Goal: Communication & Community: Ask a question

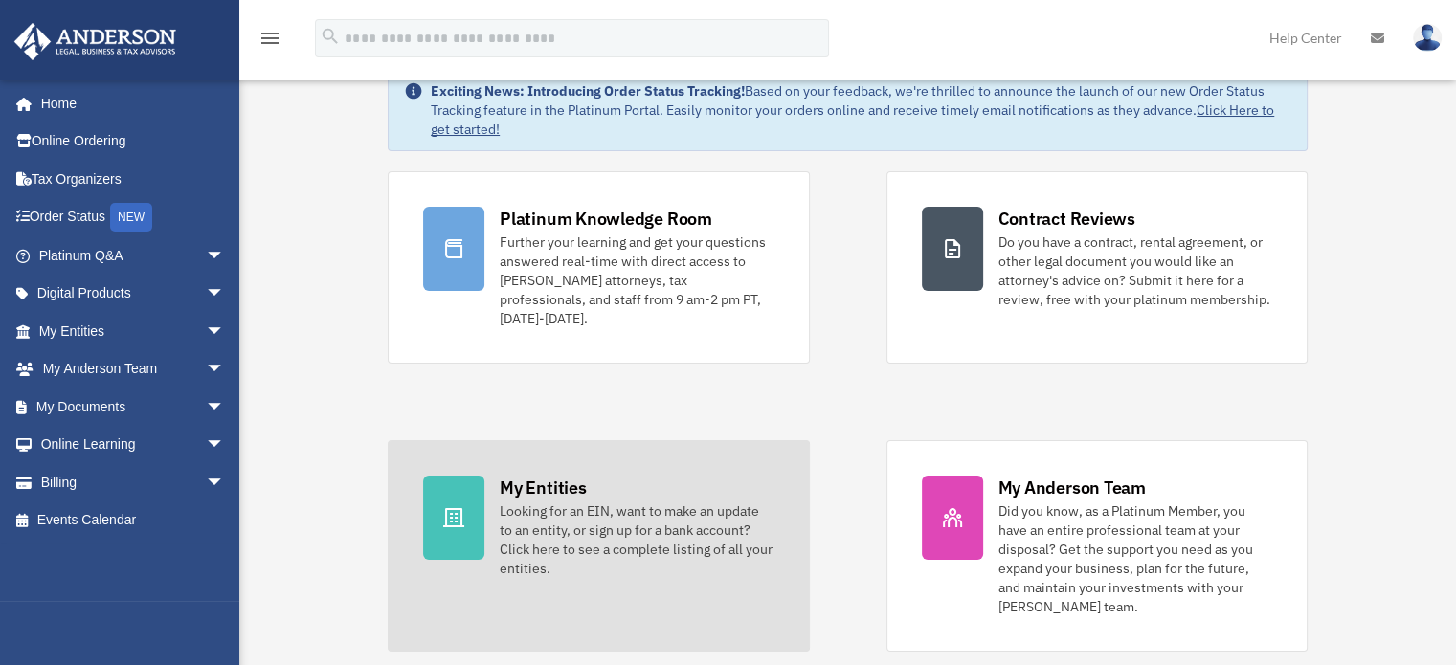
scroll to position [191, 0]
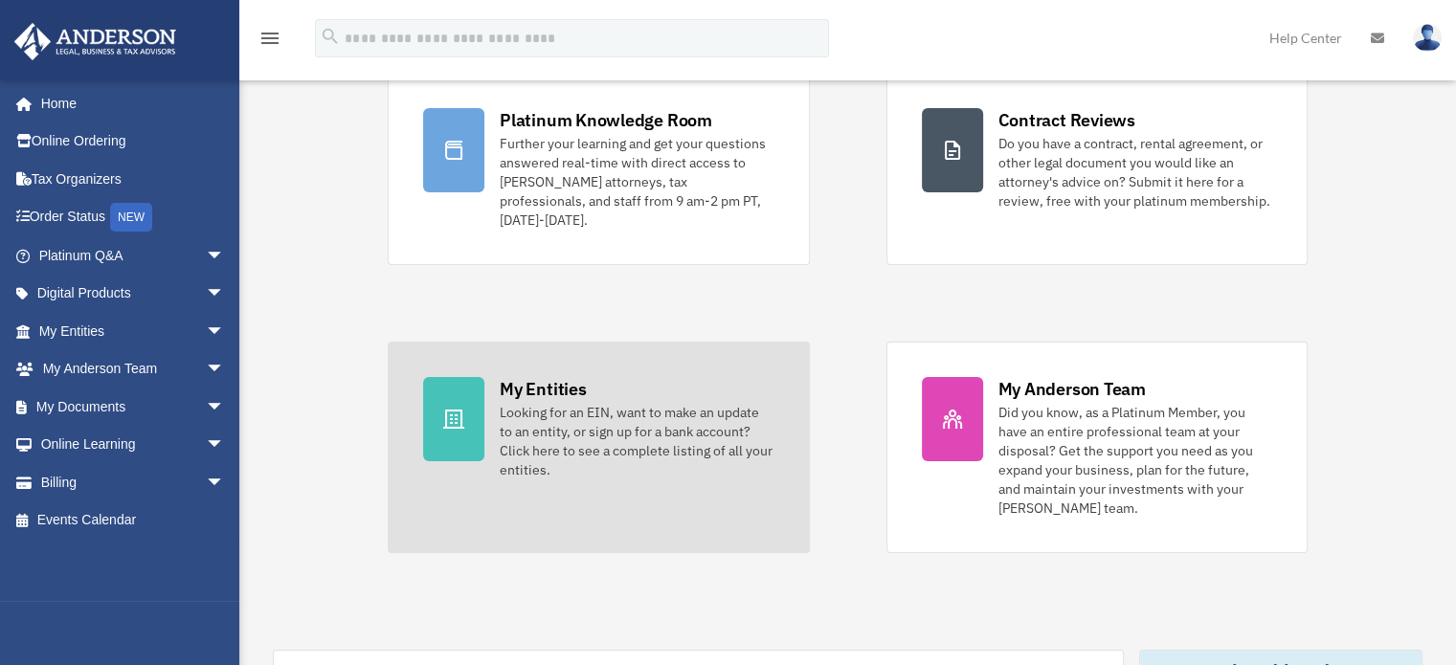
click at [583, 403] on div "Looking for an EIN, want to make an update to an entity, or sign up for a bank …" at bounding box center [637, 441] width 274 height 77
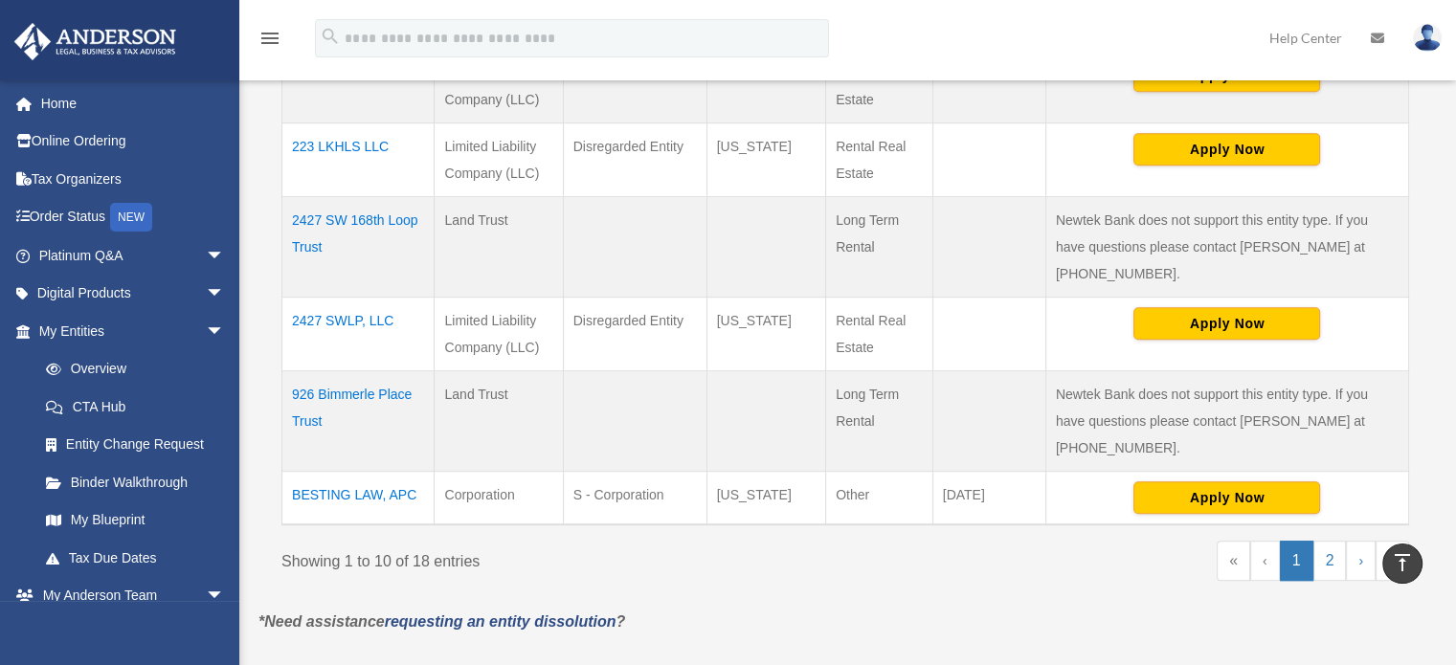
scroll to position [981, 0]
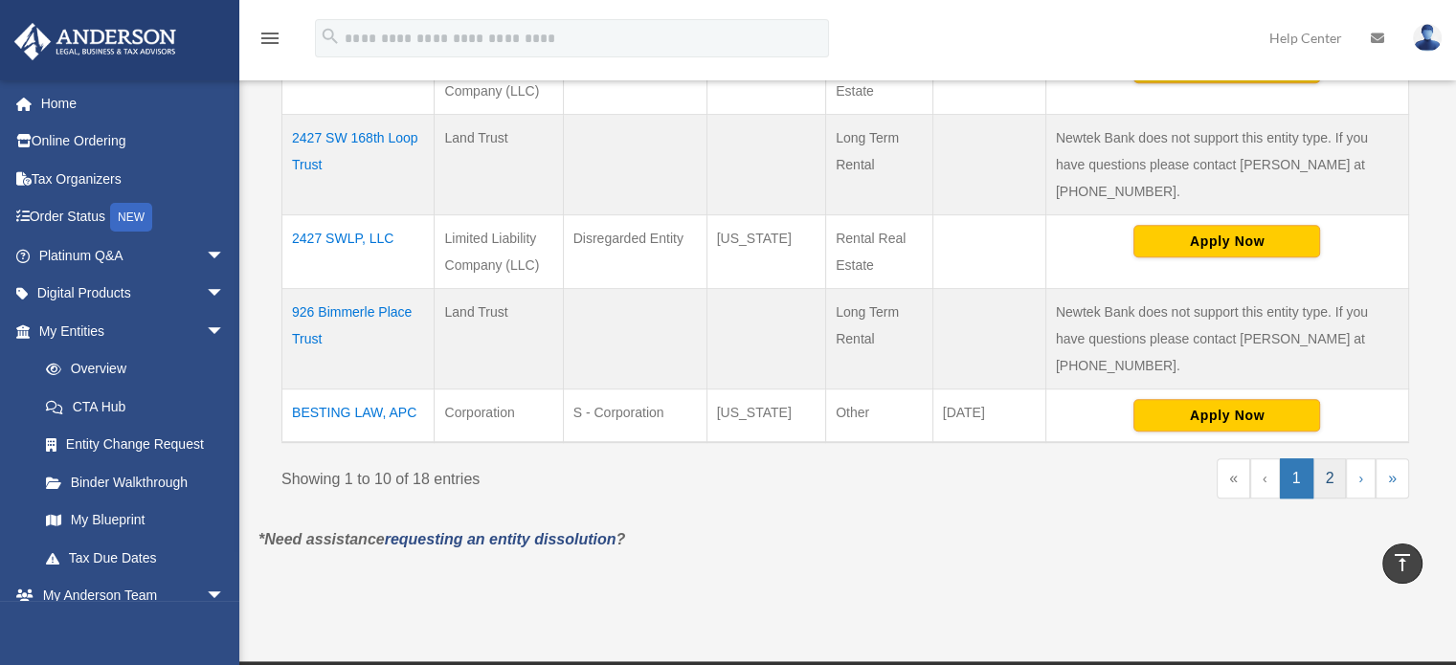
click at [1331, 459] on link "2" at bounding box center [1330, 479] width 34 height 40
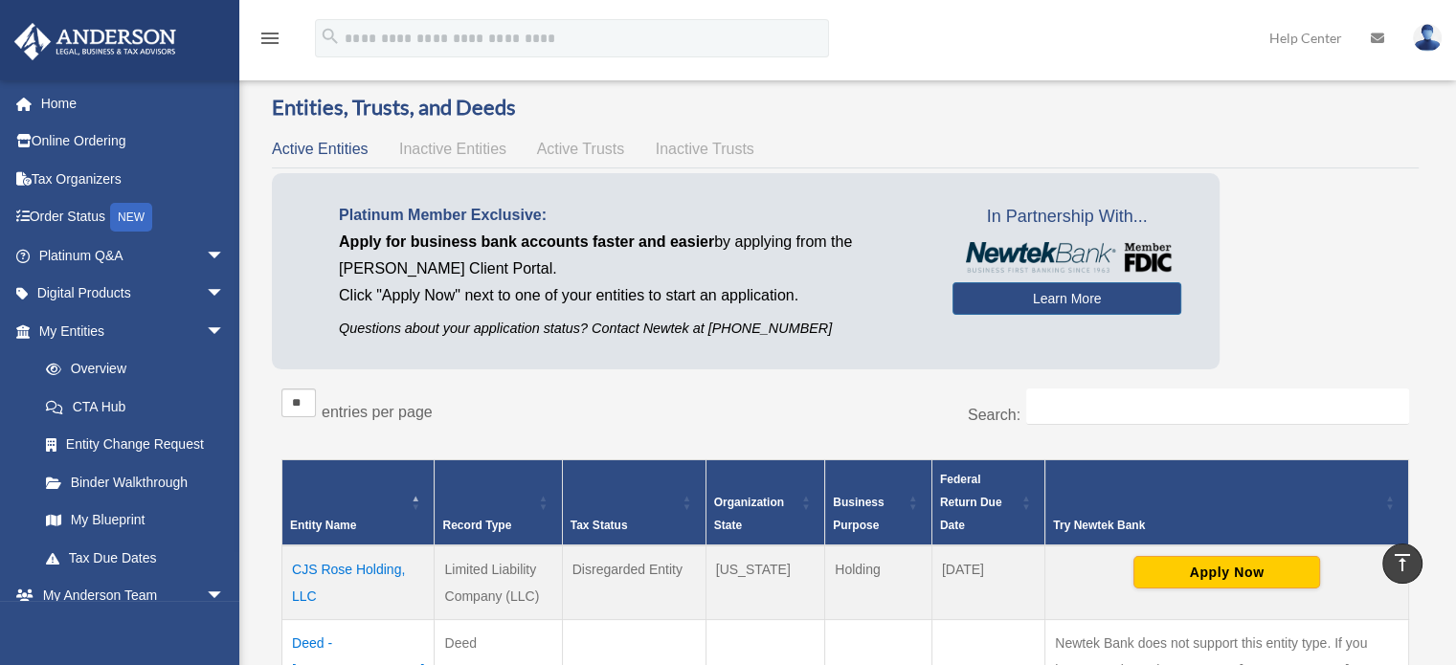
scroll to position [0, 0]
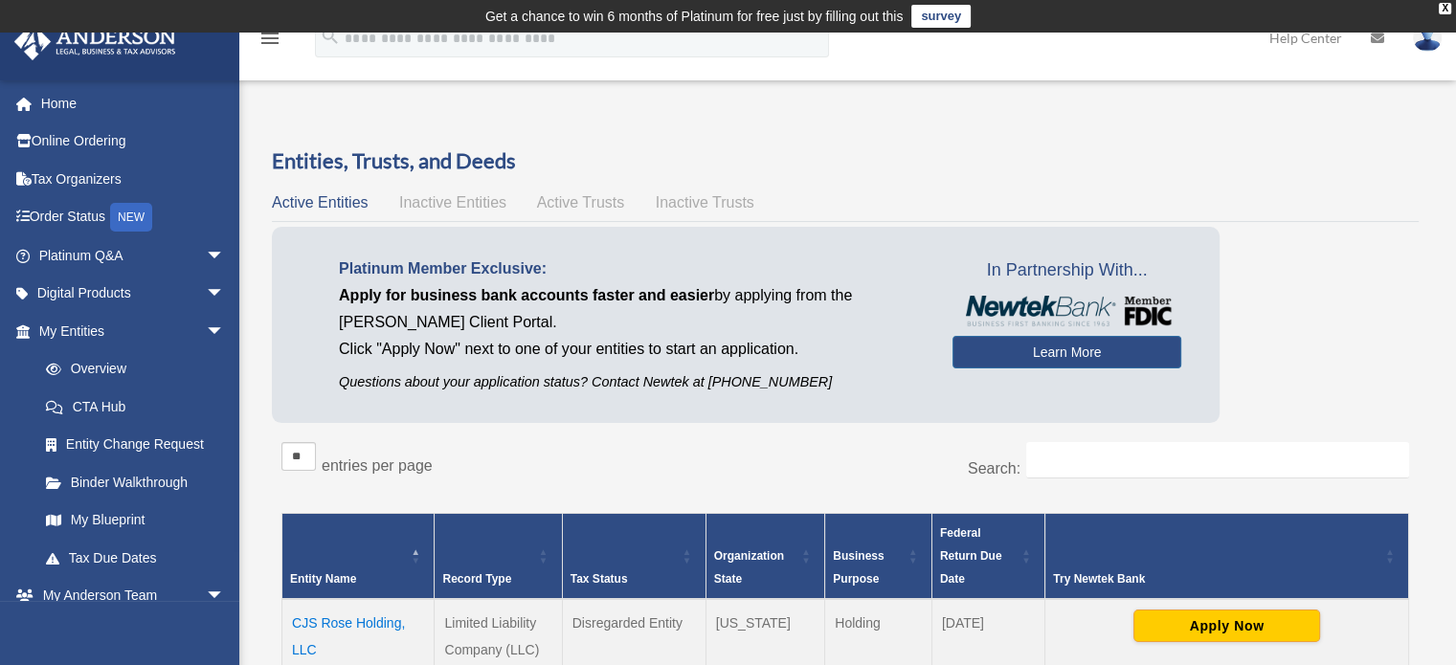
click at [563, 203] on span "Active Trusts" at bounding box center [581, 202] width 88 height 16
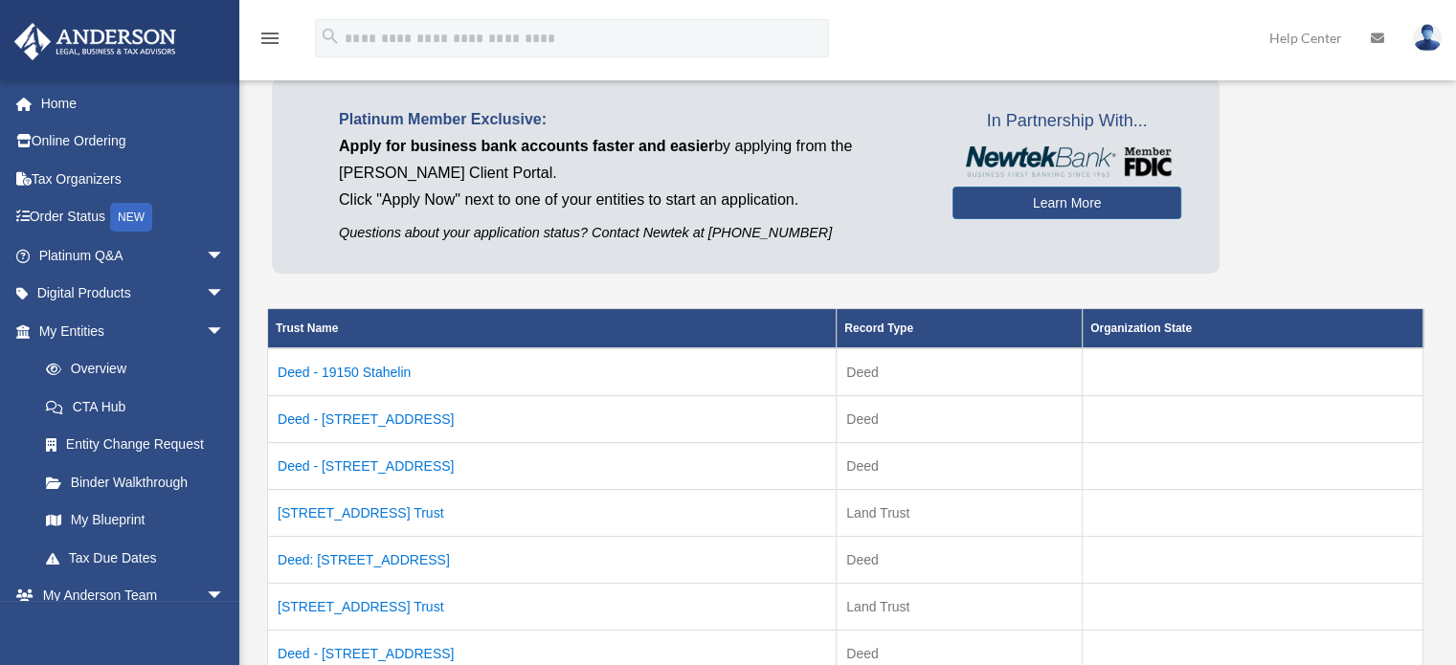
scroll to position [287, 0]
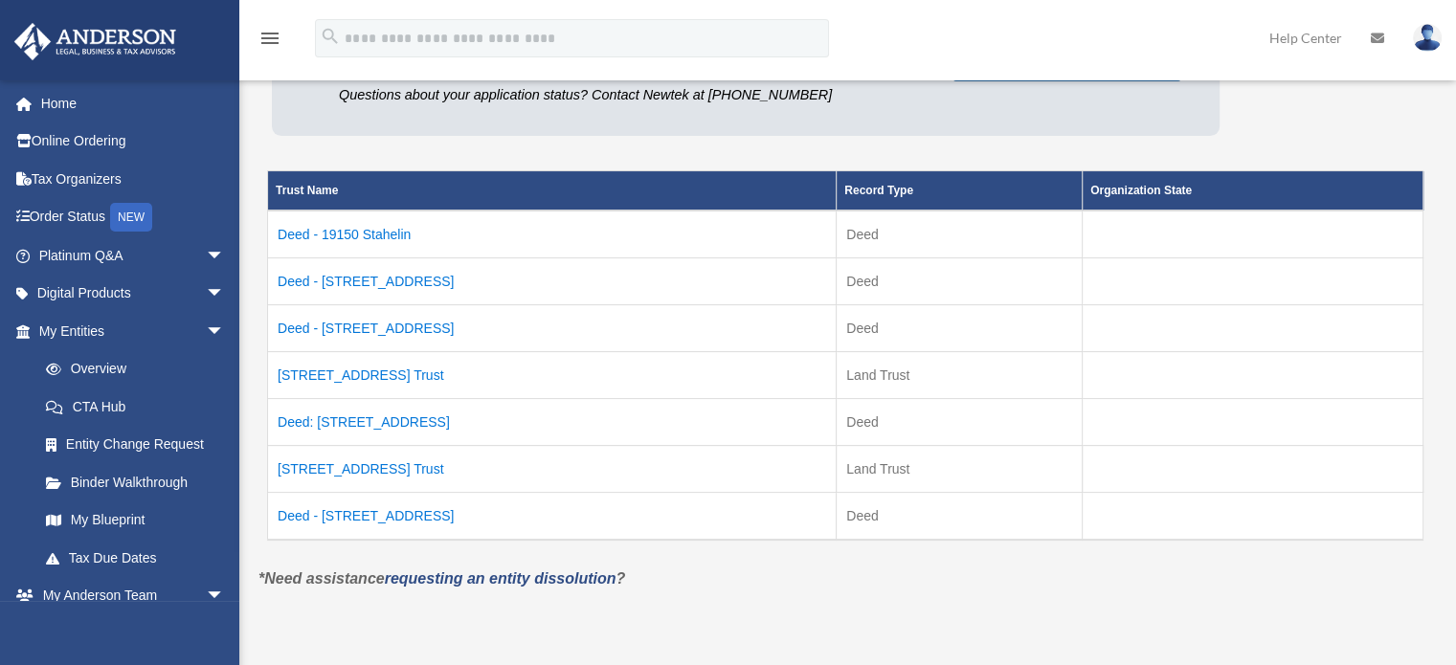
click at [341, 466] on td "15582 Long Run Road Trust" at bounding box center [552, 469] width 569 height 47
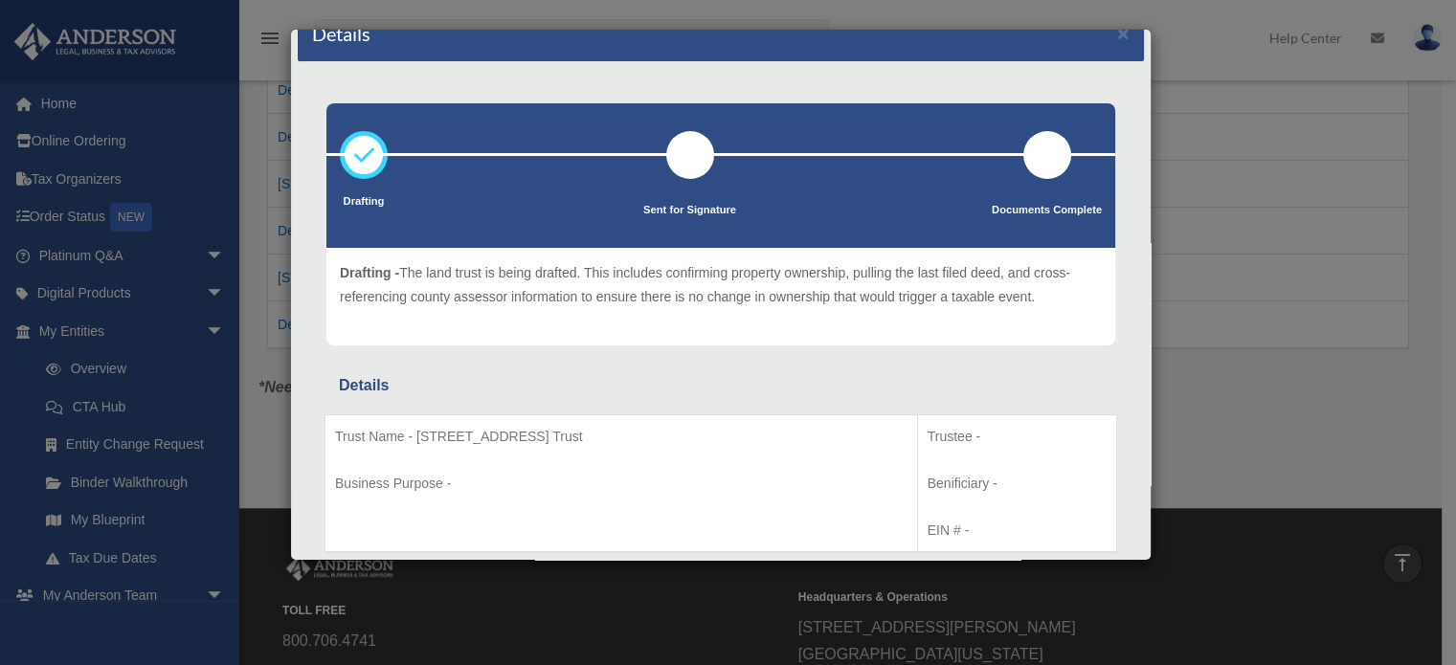
scroll to position [0, 0]
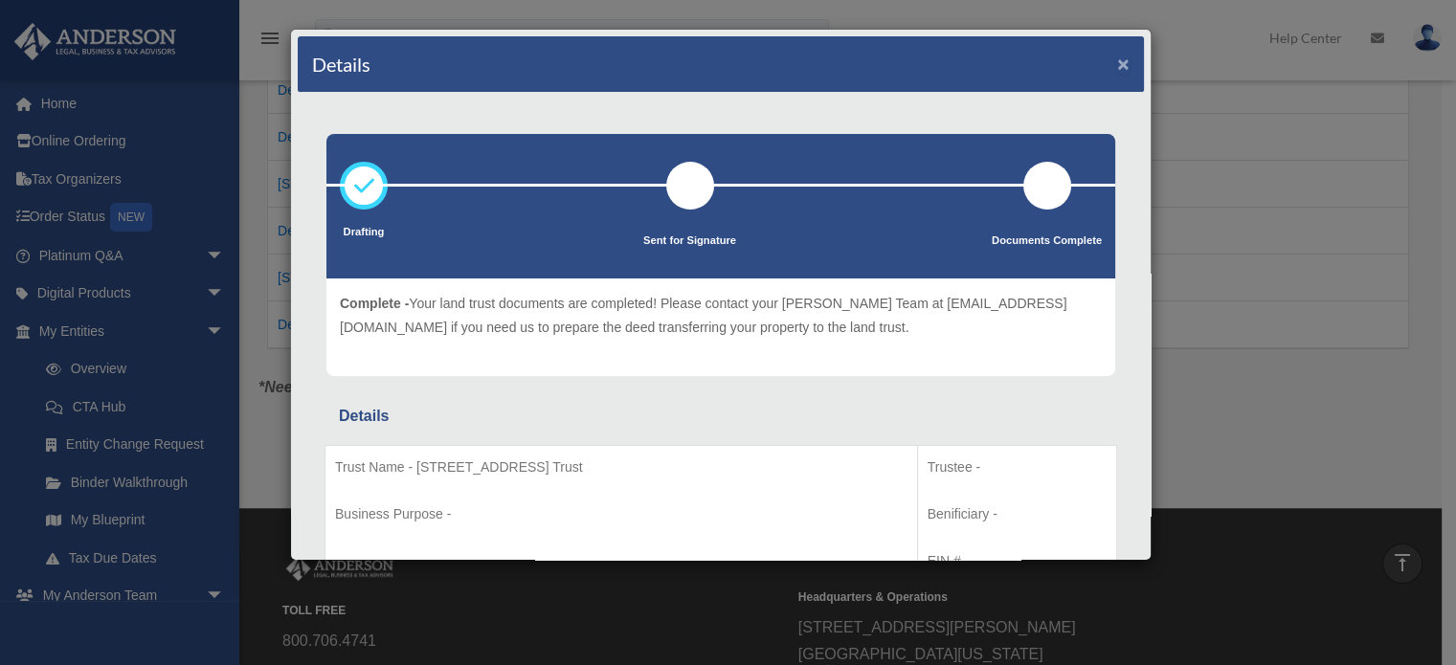
click at [1117, 54] on button "×" at bounding box center [1123, 64] width 12 height 20
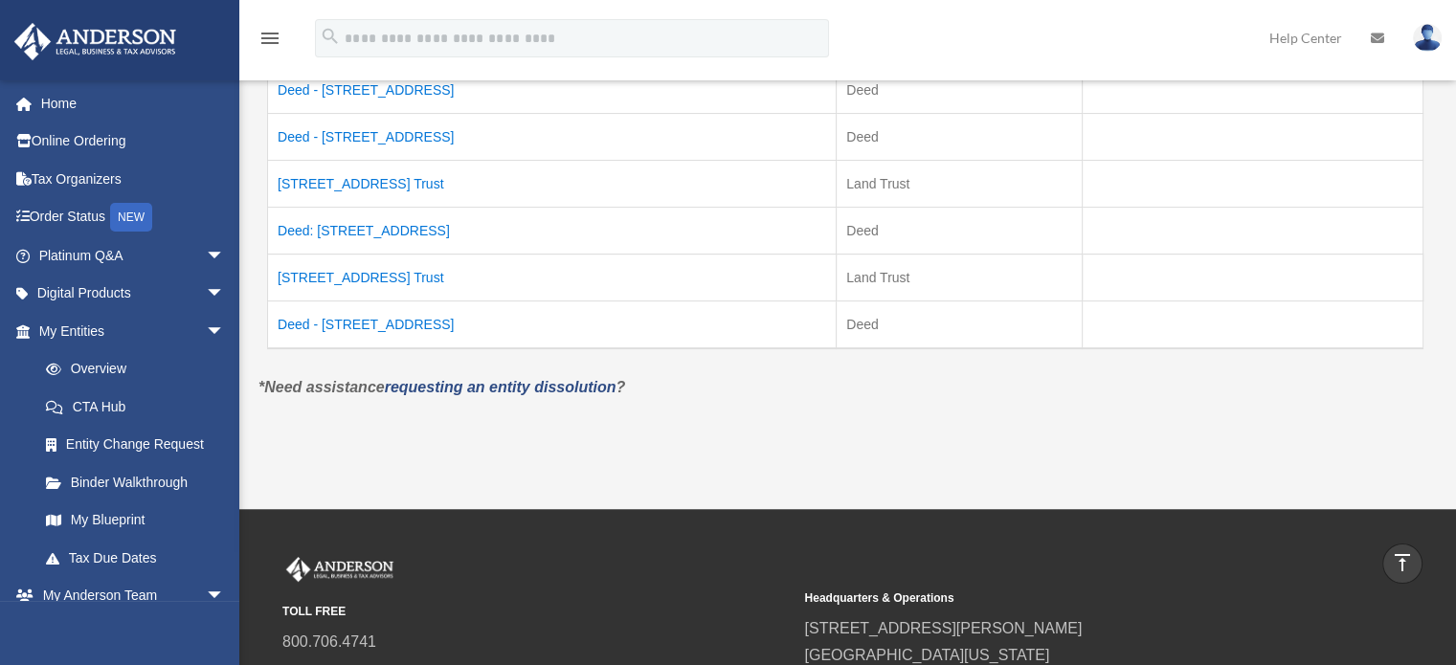
click at [329, 272] on td "15582 Long Run Road Trust" at bounding box center [552, 278] width 569 height 47
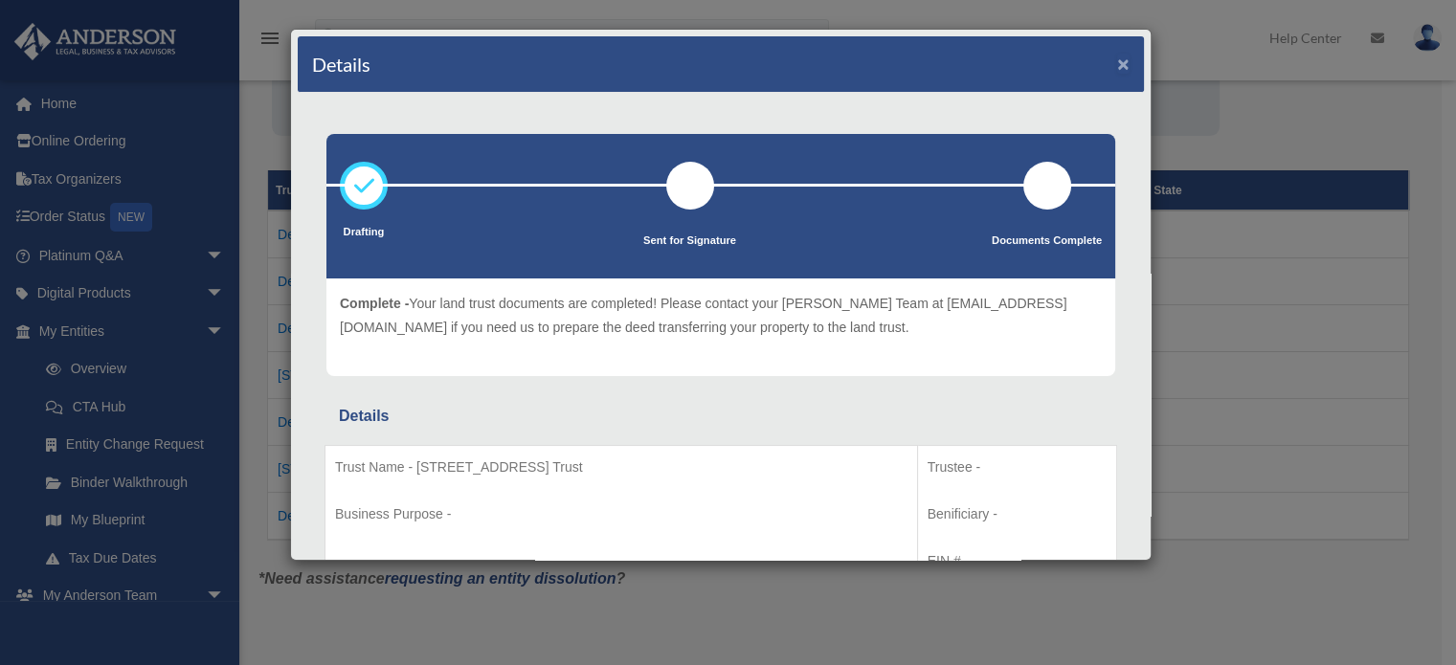
click at [1117, 62] on button "×" at bounding box center [1123, 64] width 12 height 20
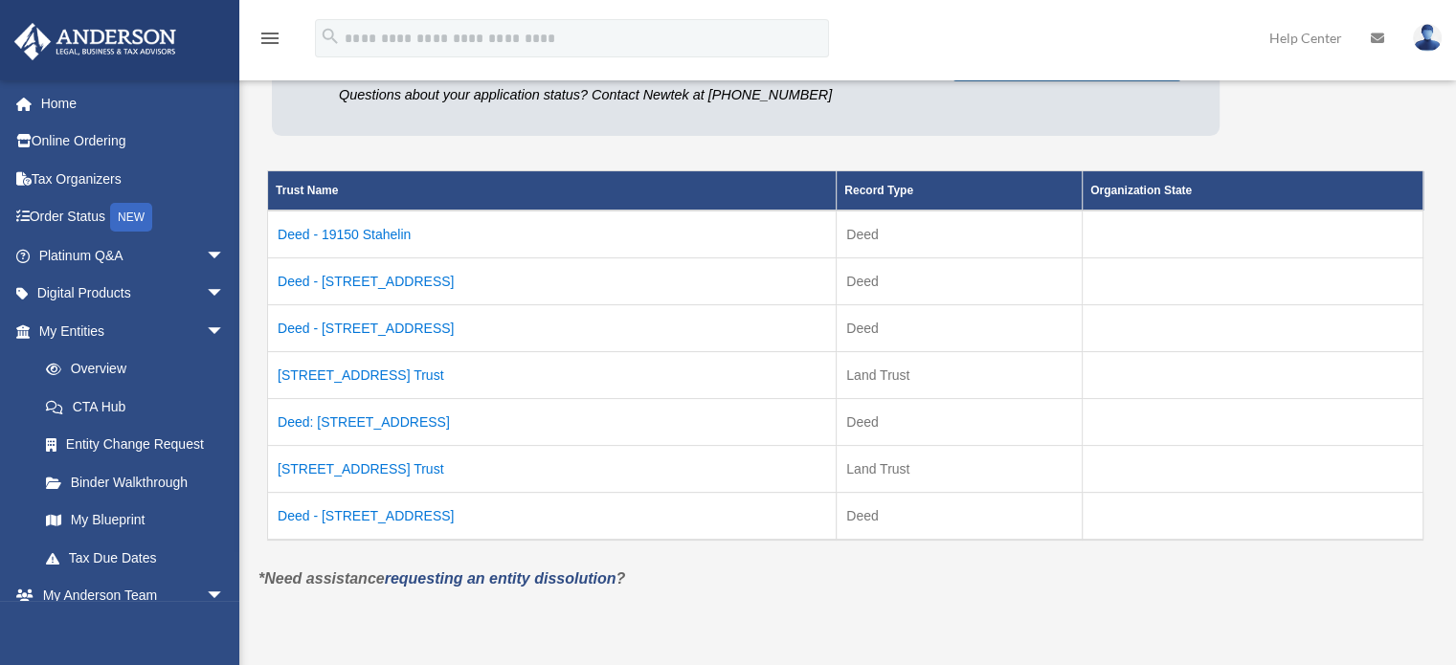
click at [394, 504] on td "Deed - 15582 Long Run Road" at bounding box center [552, 517] width 569 height 48
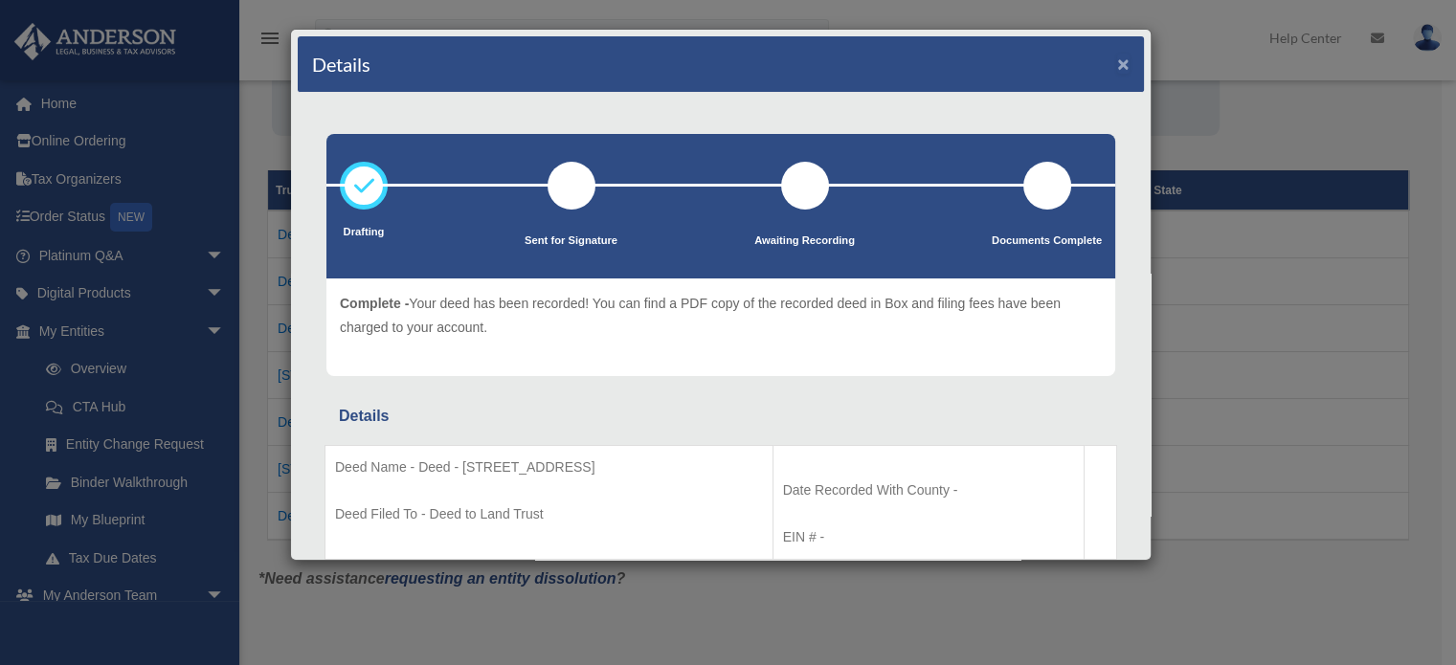
click at [1117, 61] on button "×" at bounding box center [1123, 64] width 12 height 20
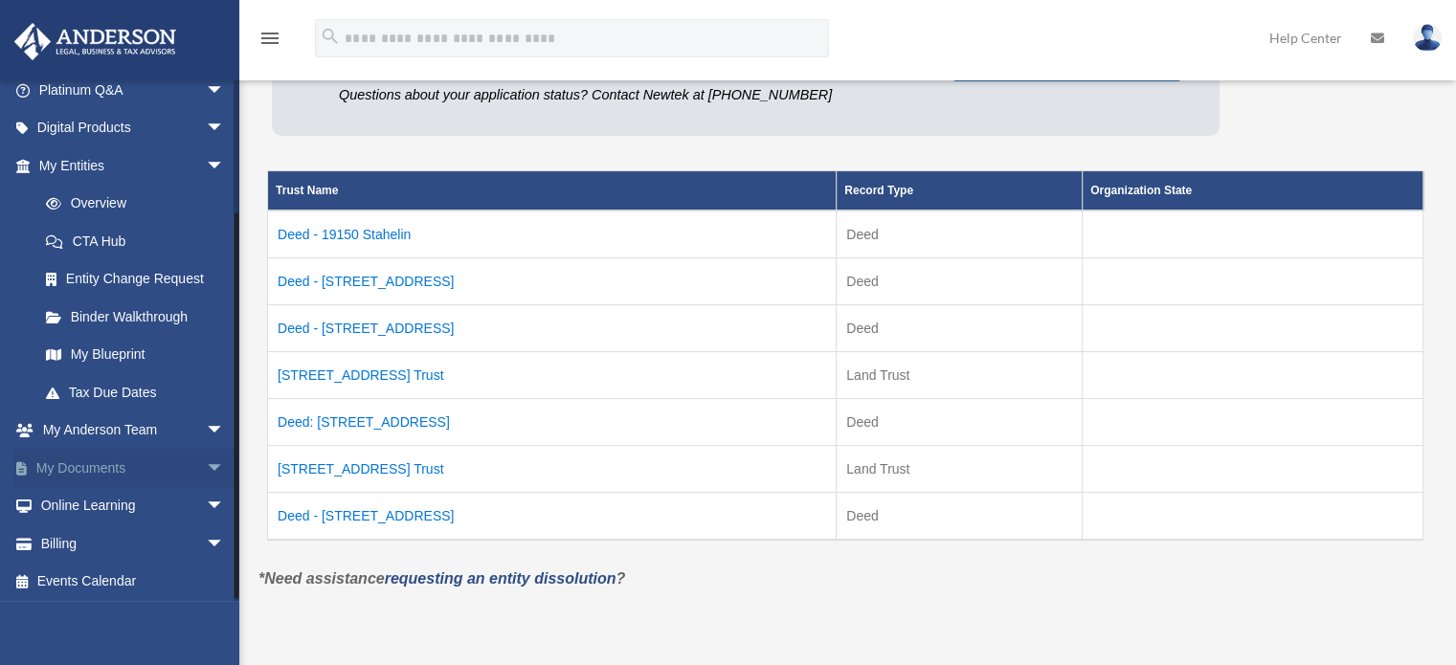
scroll to position [168, 0]
click at [206, 464] on span "arrow_drop_down" at bounding box center [225, 465] width 38 height 39
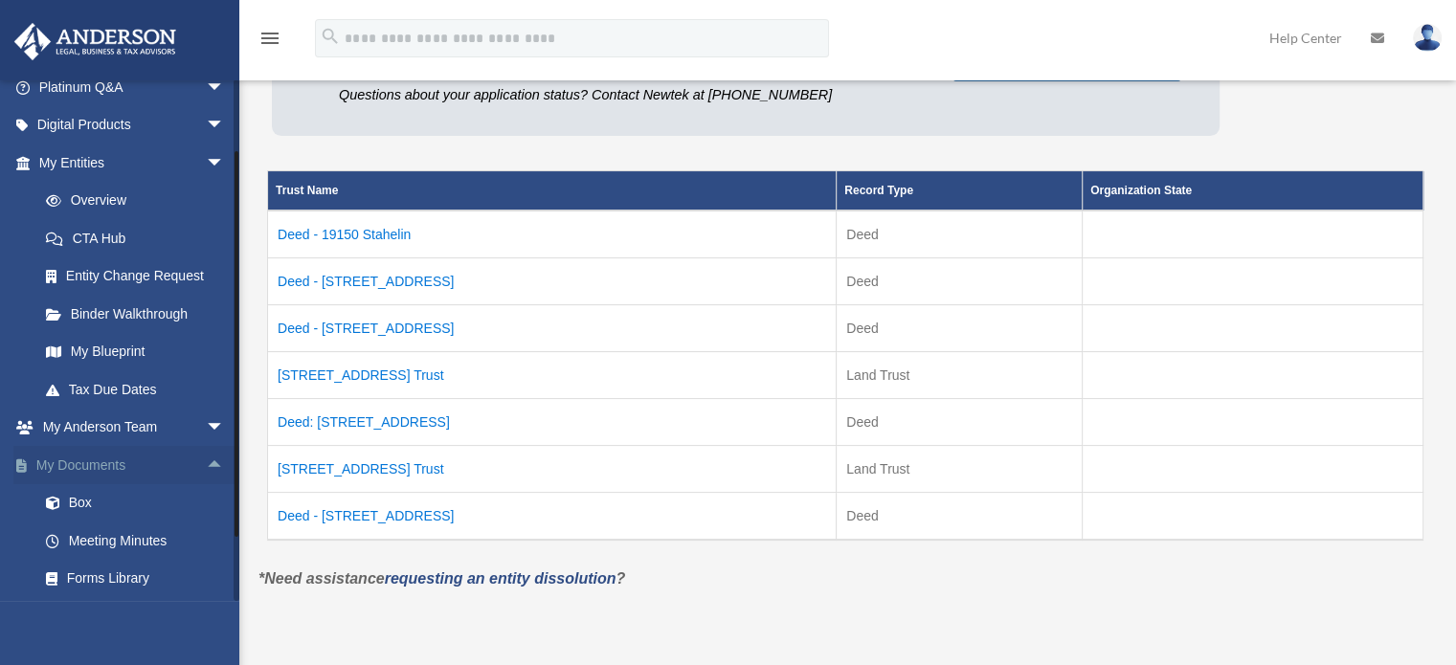
scroll to position [264, 0]
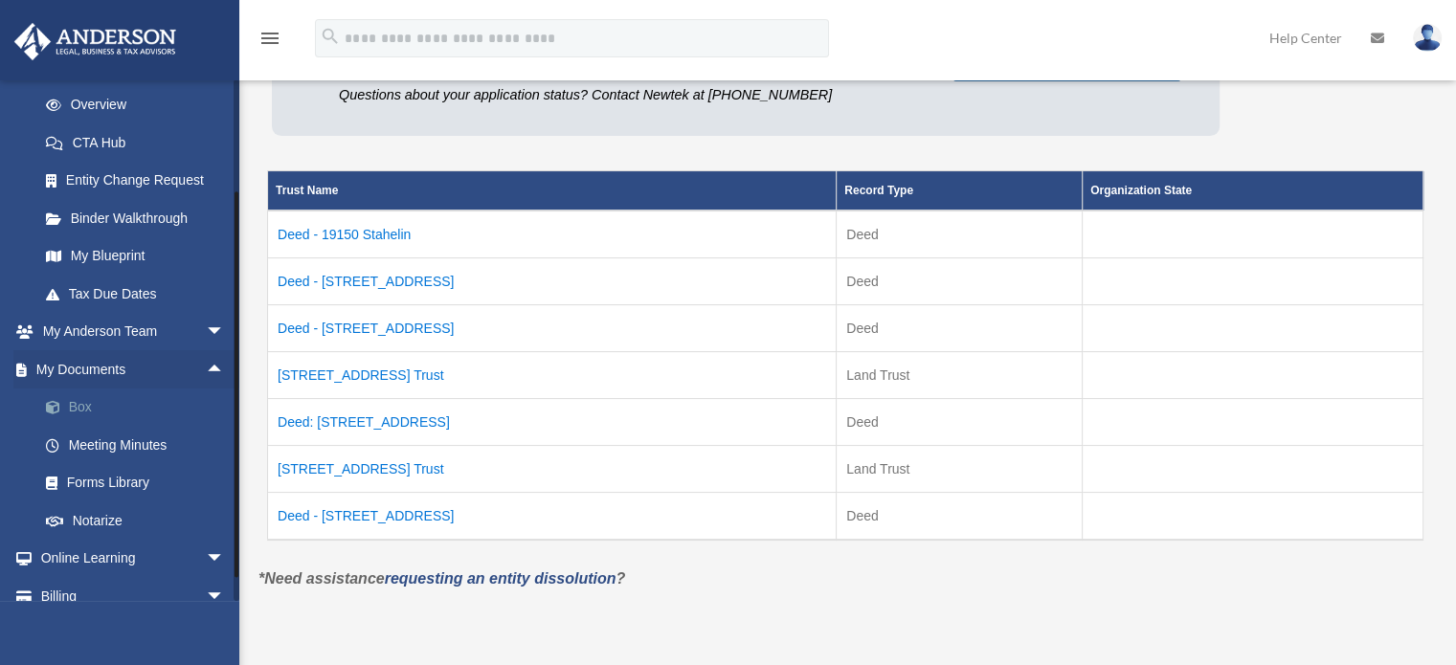
click at [70, 405] on link "Box" at bounding box center [140, 408] width 227 height 38
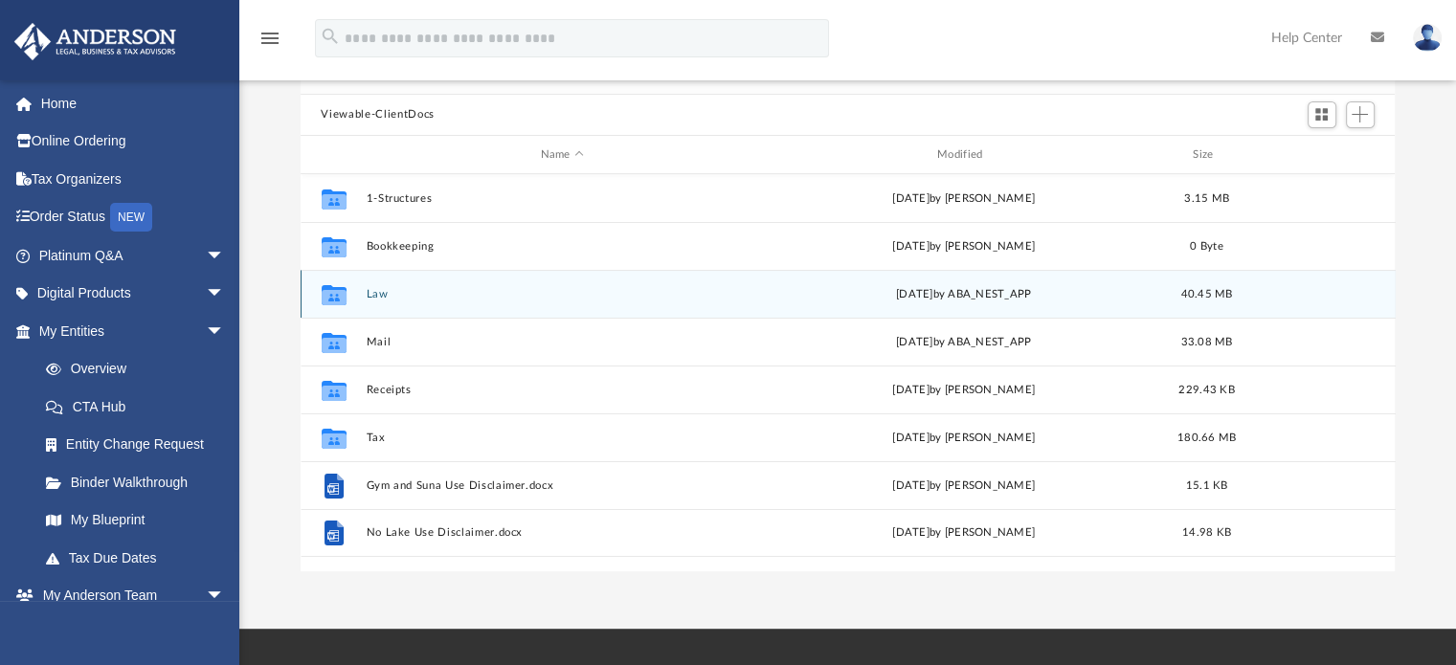
scroll to position [96, 0]
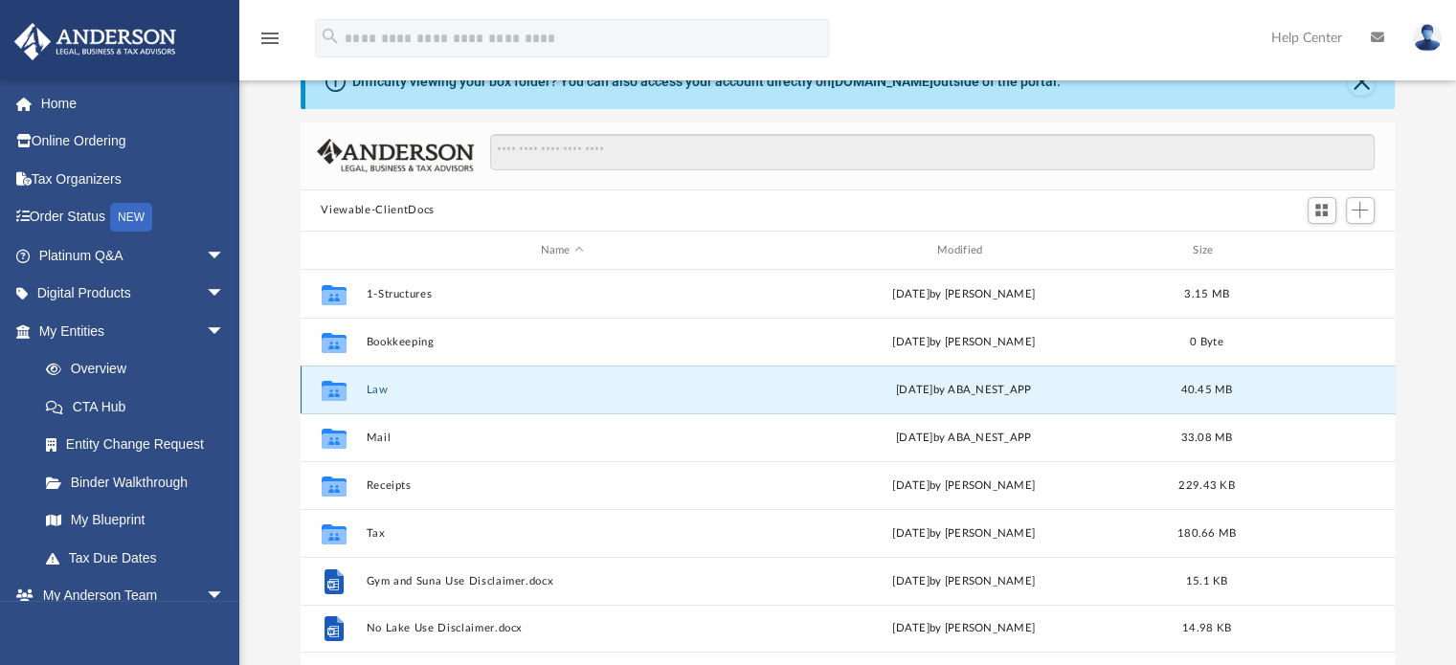
click at [367, 389] on button "Law" at bounding box center [562, 390] width 392 height 12
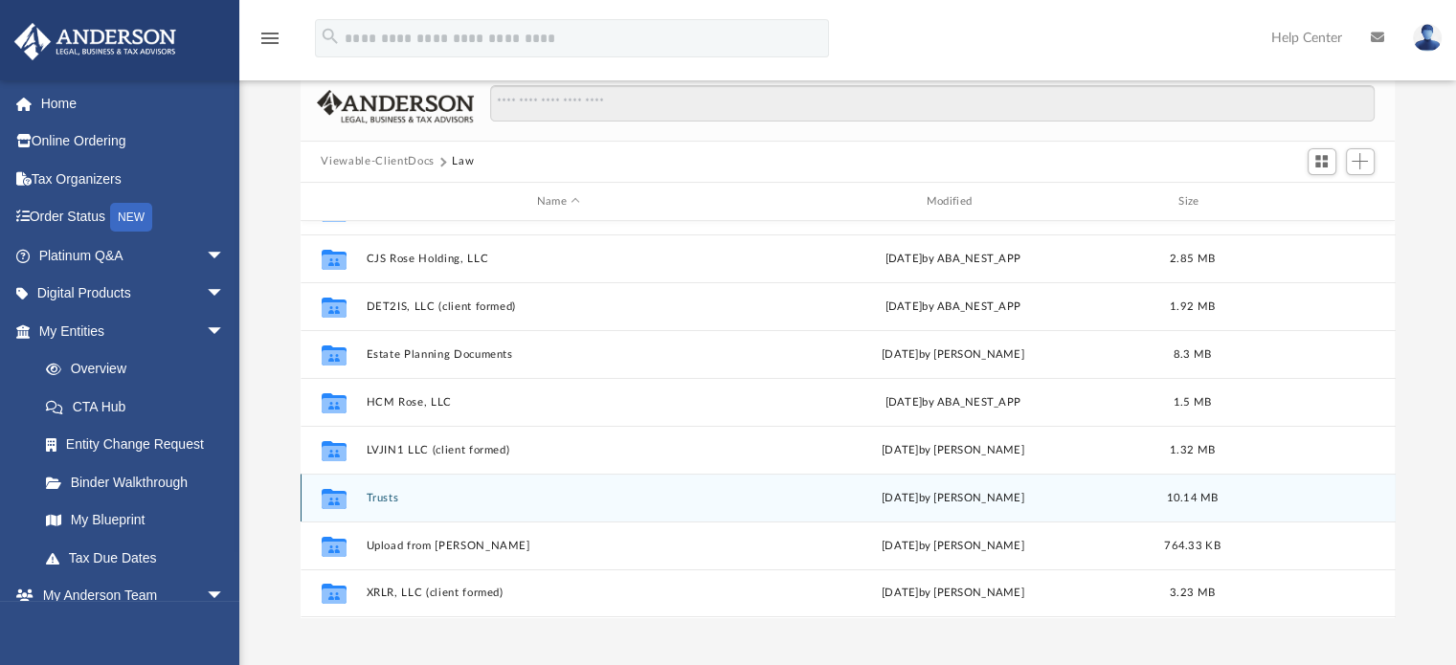
scroll to position [191, 0]
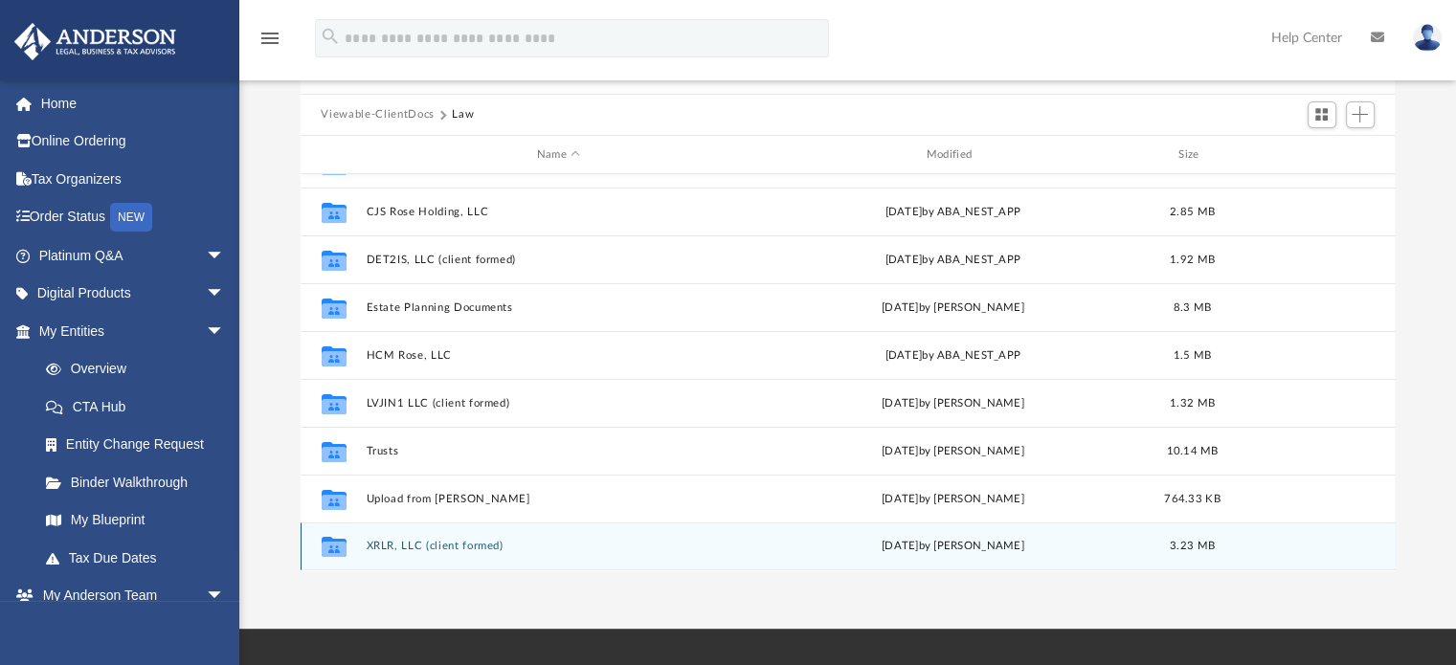
click at [378, 545] on button "XRLR, LLC (client formed)" at bounding box center [559, 547] width 386 height 12
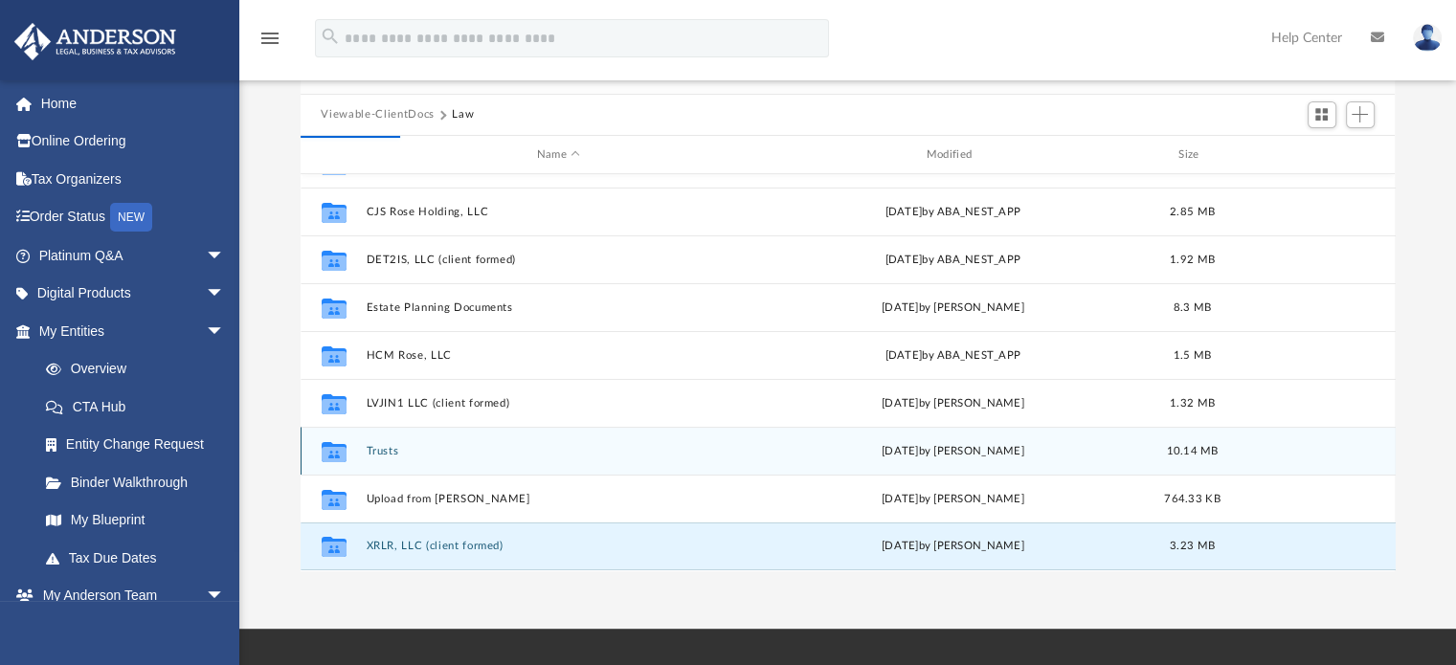
scroll to position [0, 0]
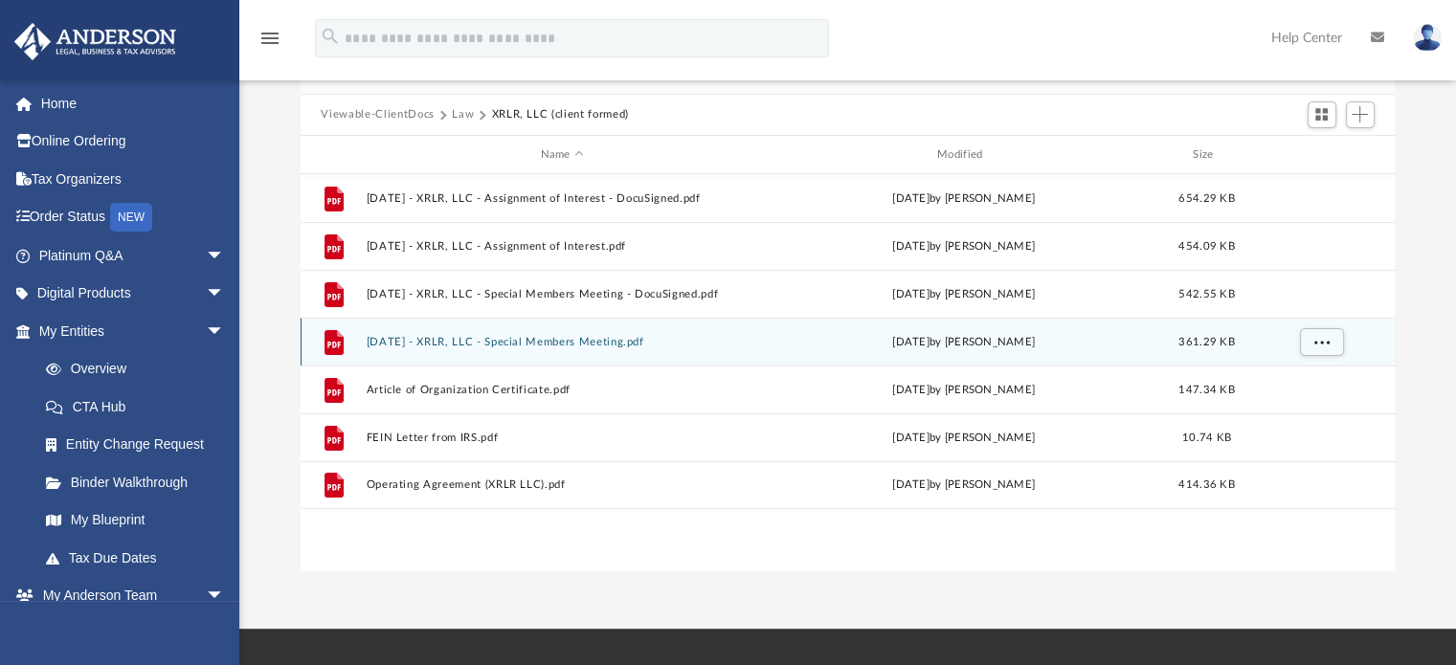
click at [451, 340] on button "2025.07.09 - XRLR, LLC - Special Members Meeting.pdf" at bounding box center [562, 342] width 392 height 12
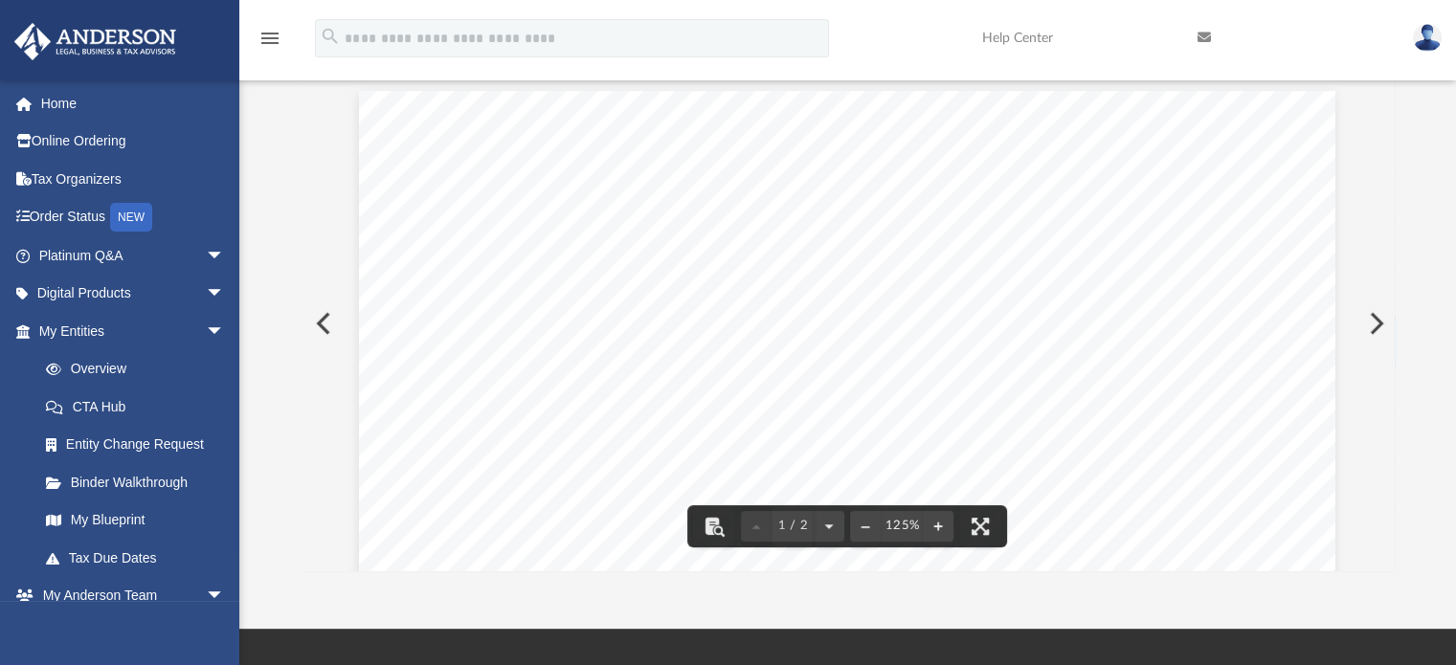
click at [333, 324] on button "Preview" at bounding box center [322, 324] width 42 height 54
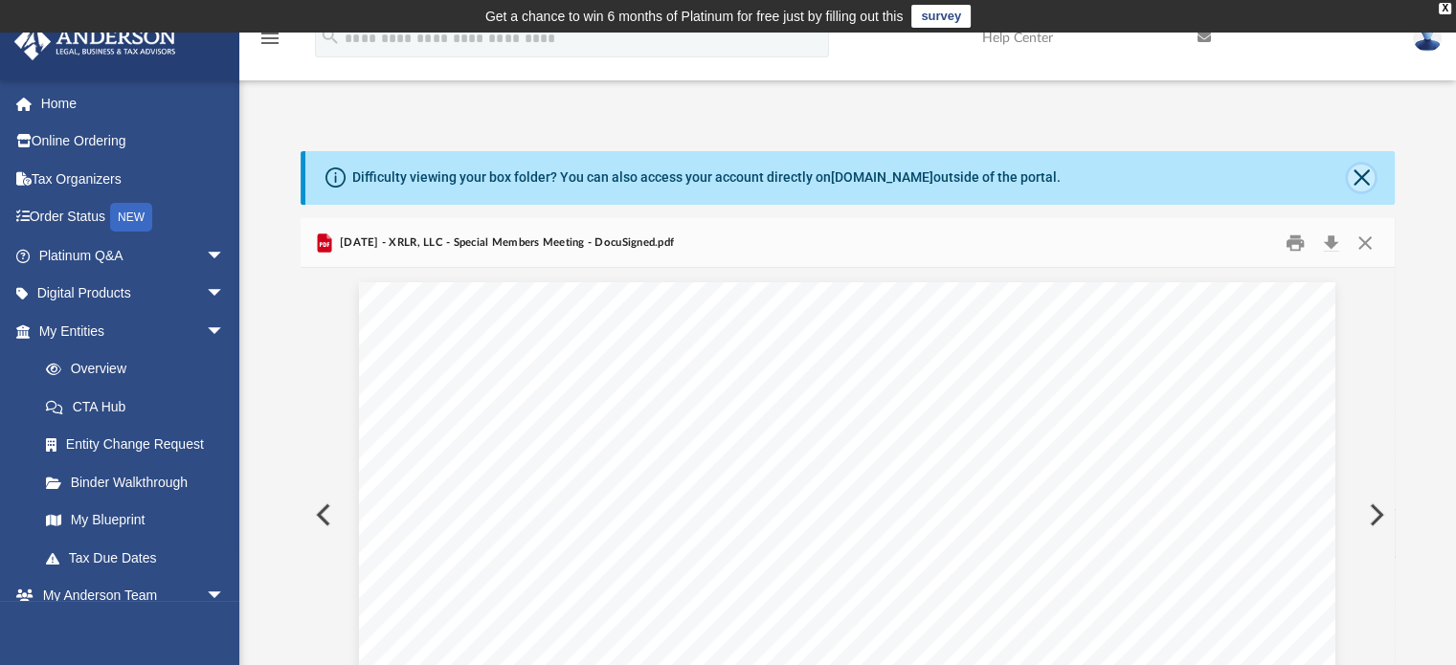
click at [1364, 182] on button "Close" at bounding box center [1361, 178] width 27 height 27
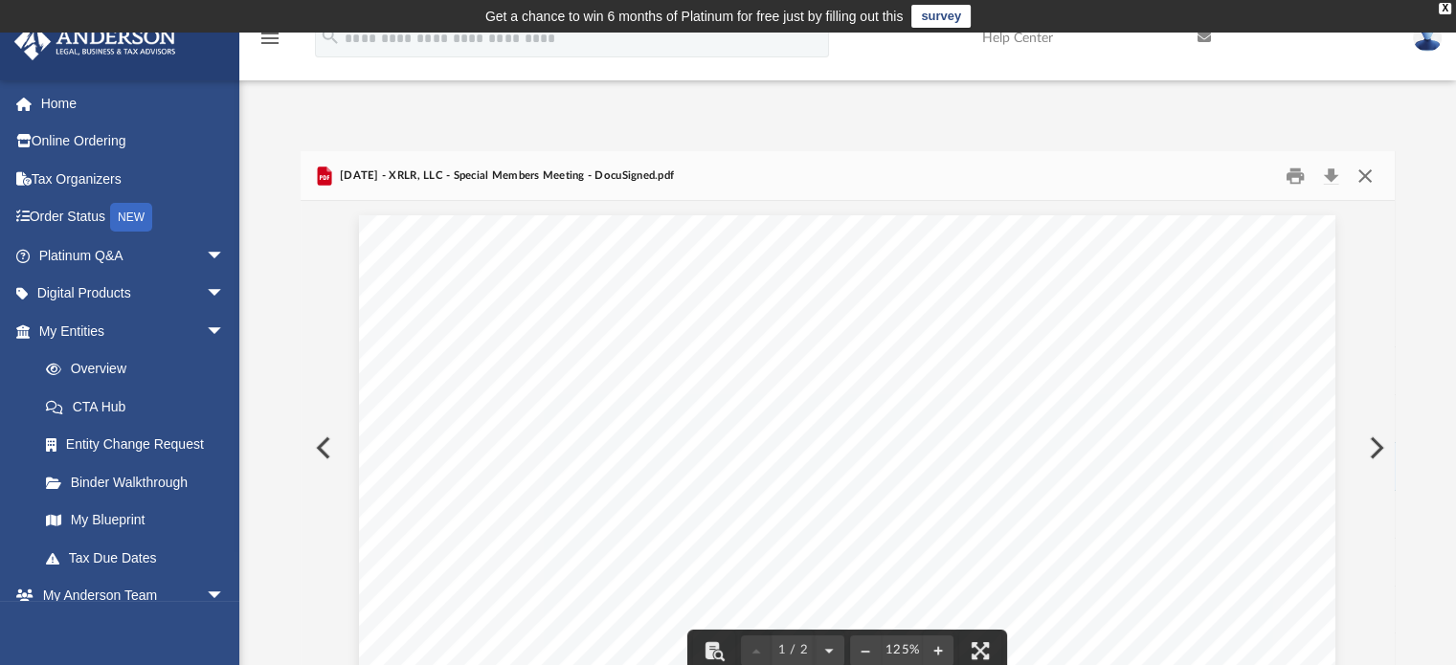
click at [1366, 173] on button "Close" at bounding box center [1365, 176] width 34 height 30
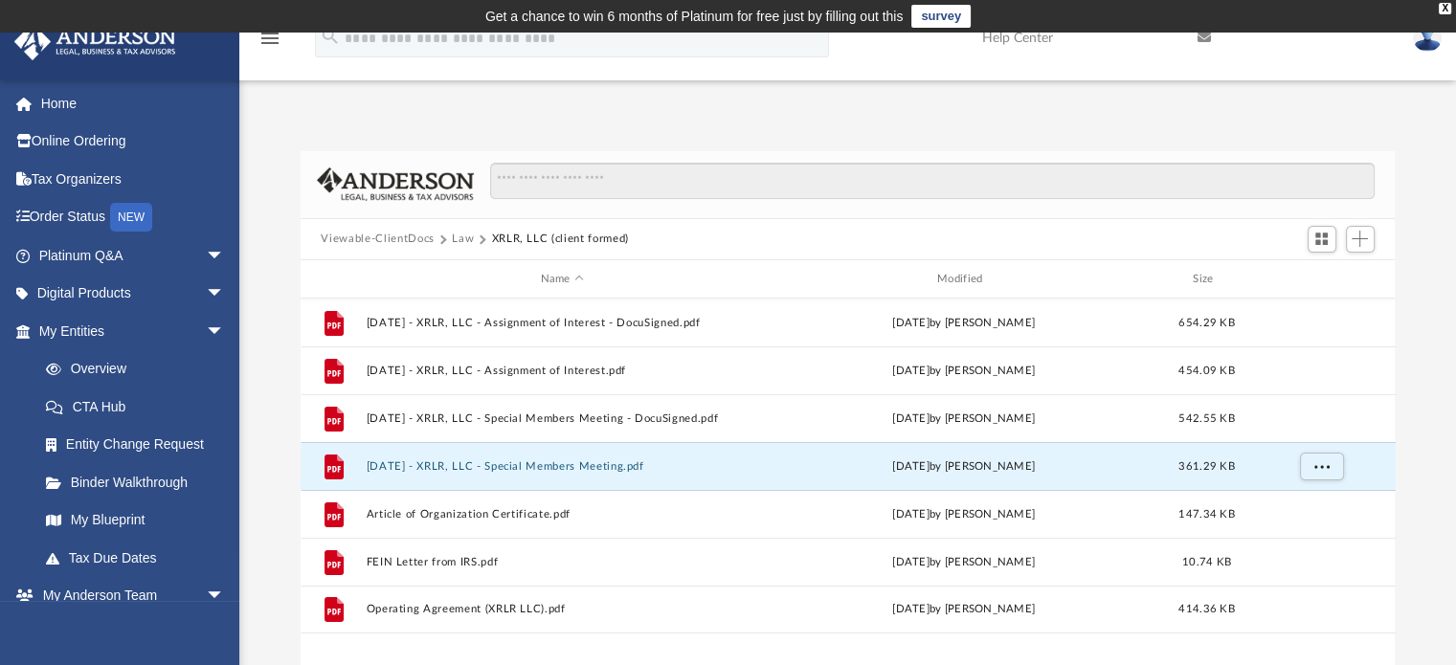
click at [457, 238] on button "Law" at bounding box center [463, 239] width 22 height 17
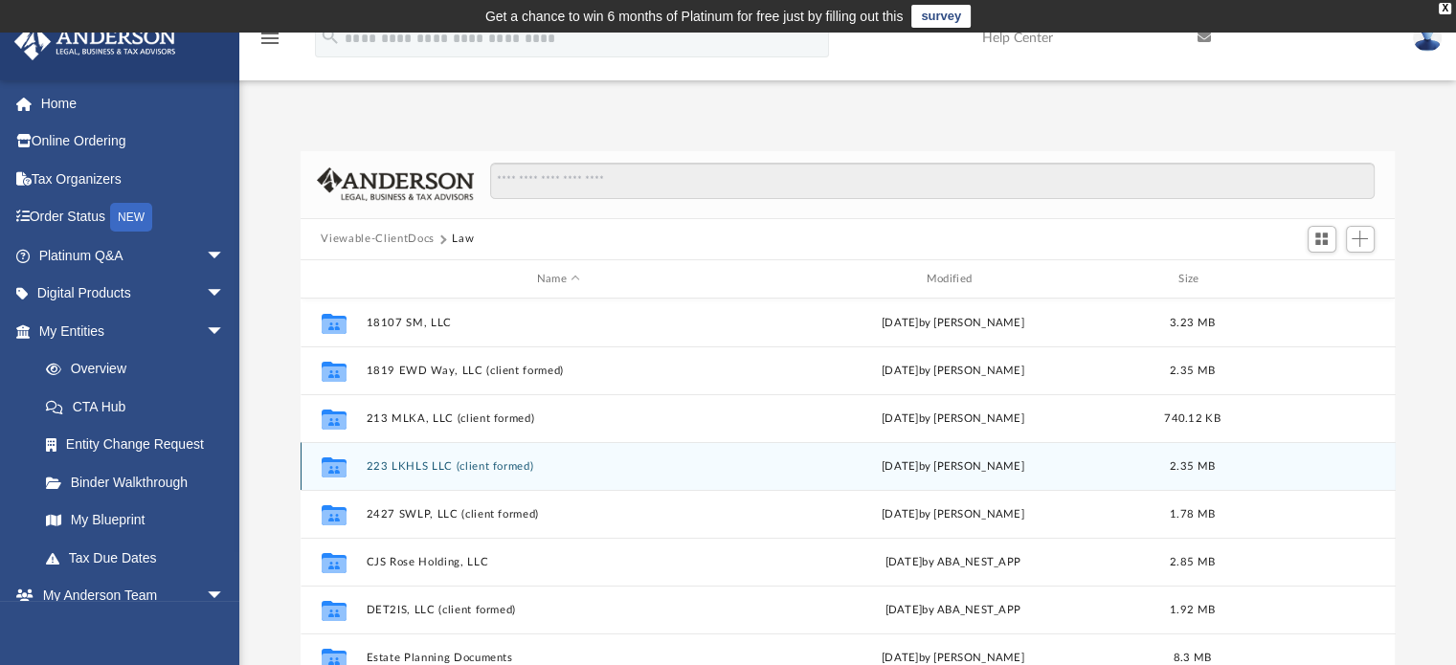
click at [437, 466] on button "223 LKHLS LLC (client formed)" at bounding box center [559, 466] width 386 height 12
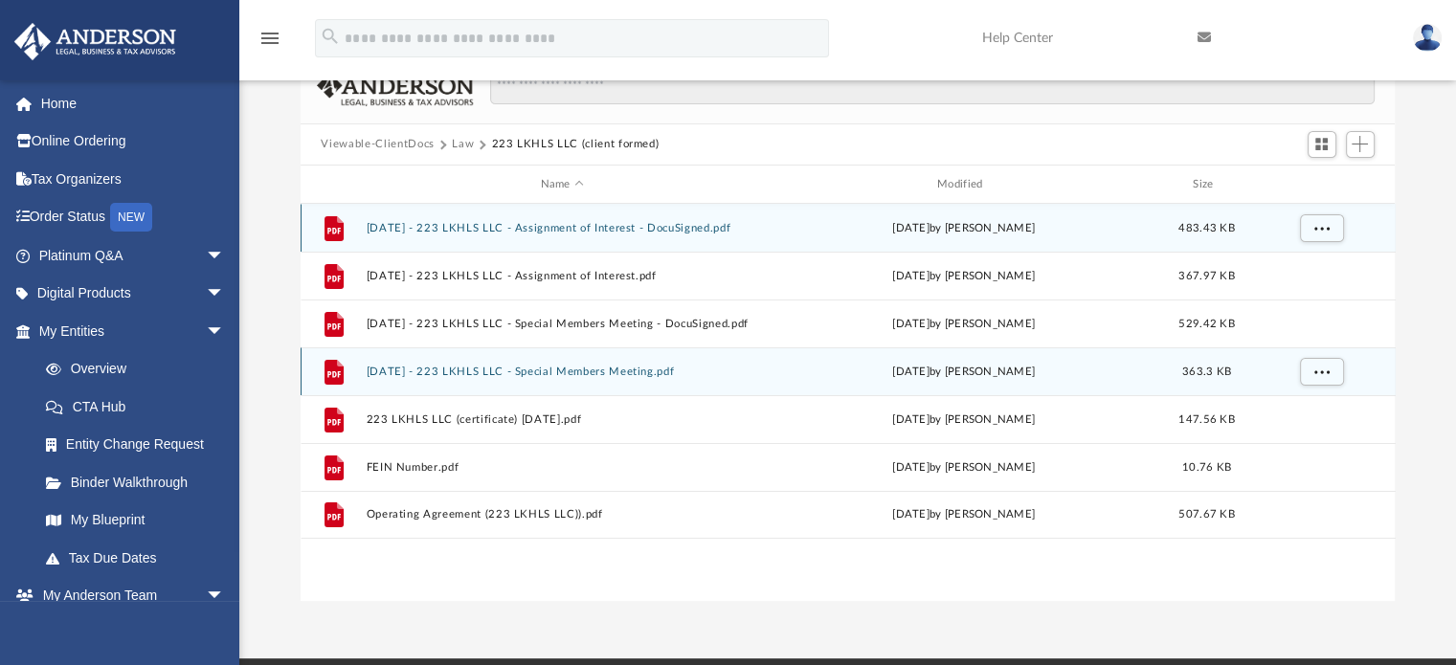
scroll to position [96, 0]
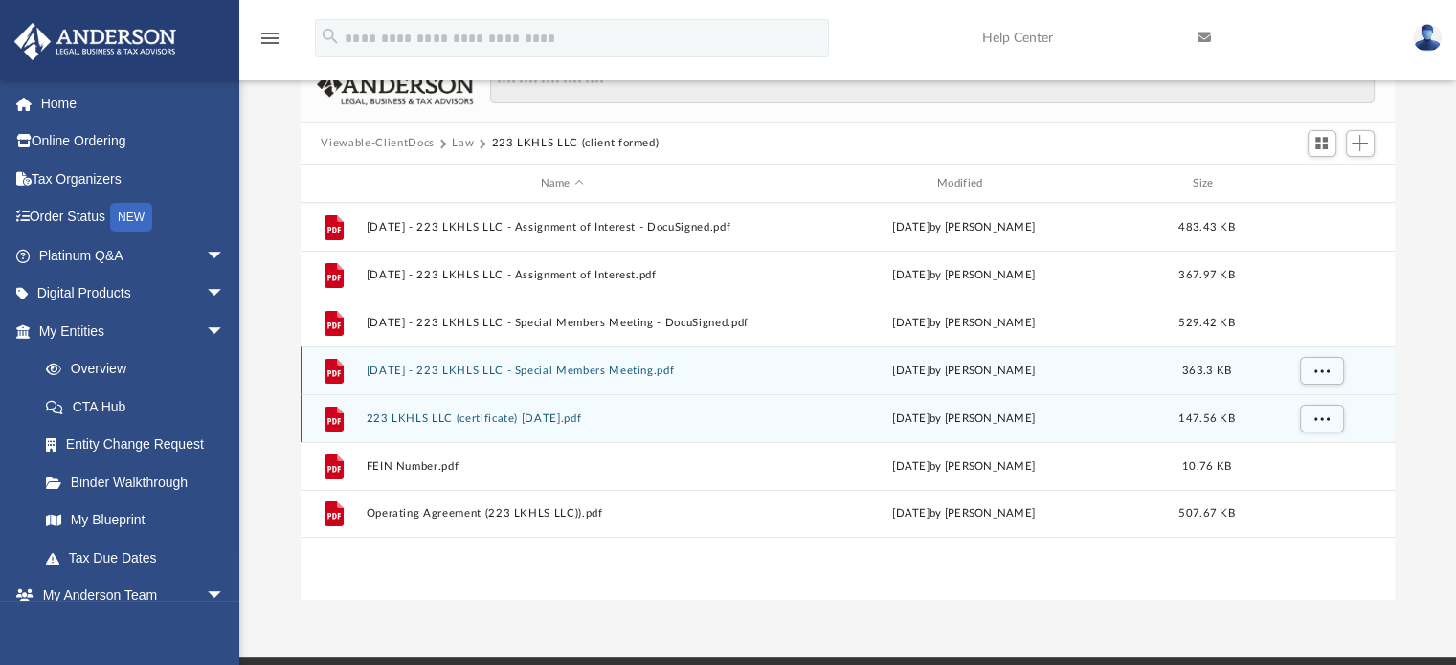
click at [422, 420] on button "223 LKHLS LLC (certificate) 9-9-2024.pdf" at bounding box center [562, 419] width 392 height 12
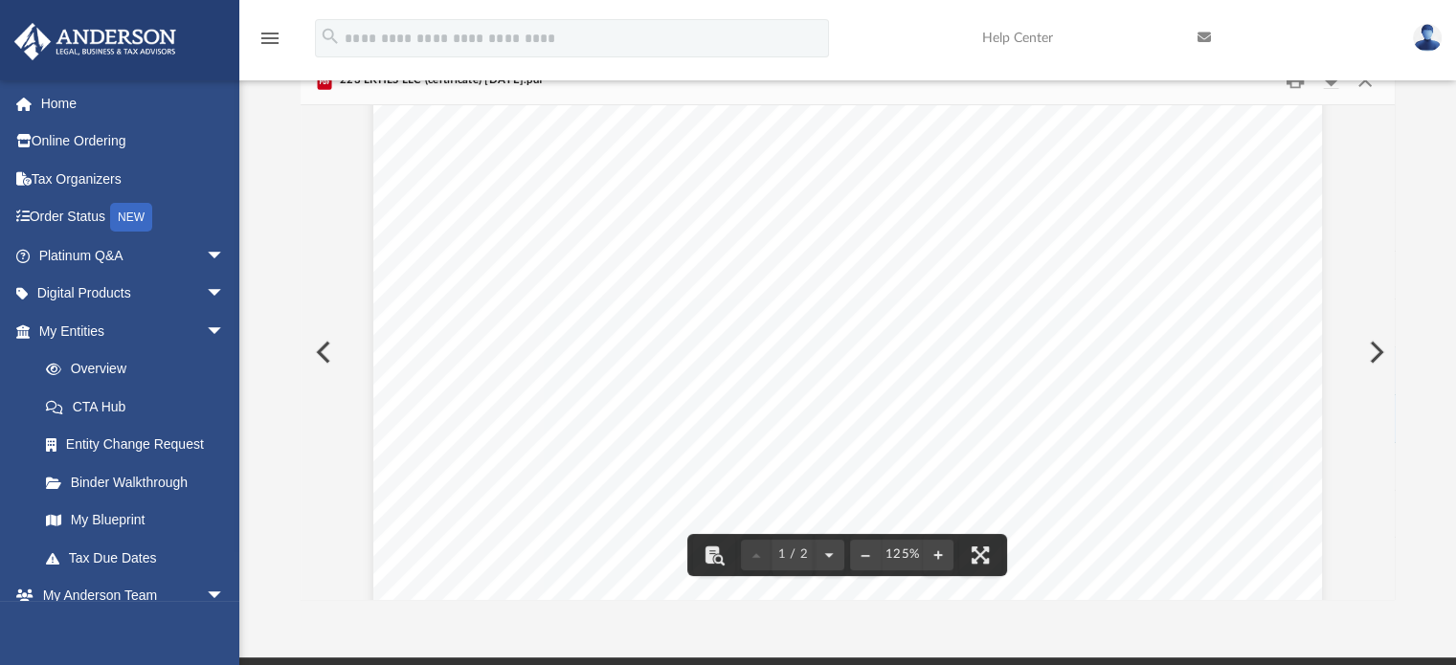
scroll to position [0, 0]
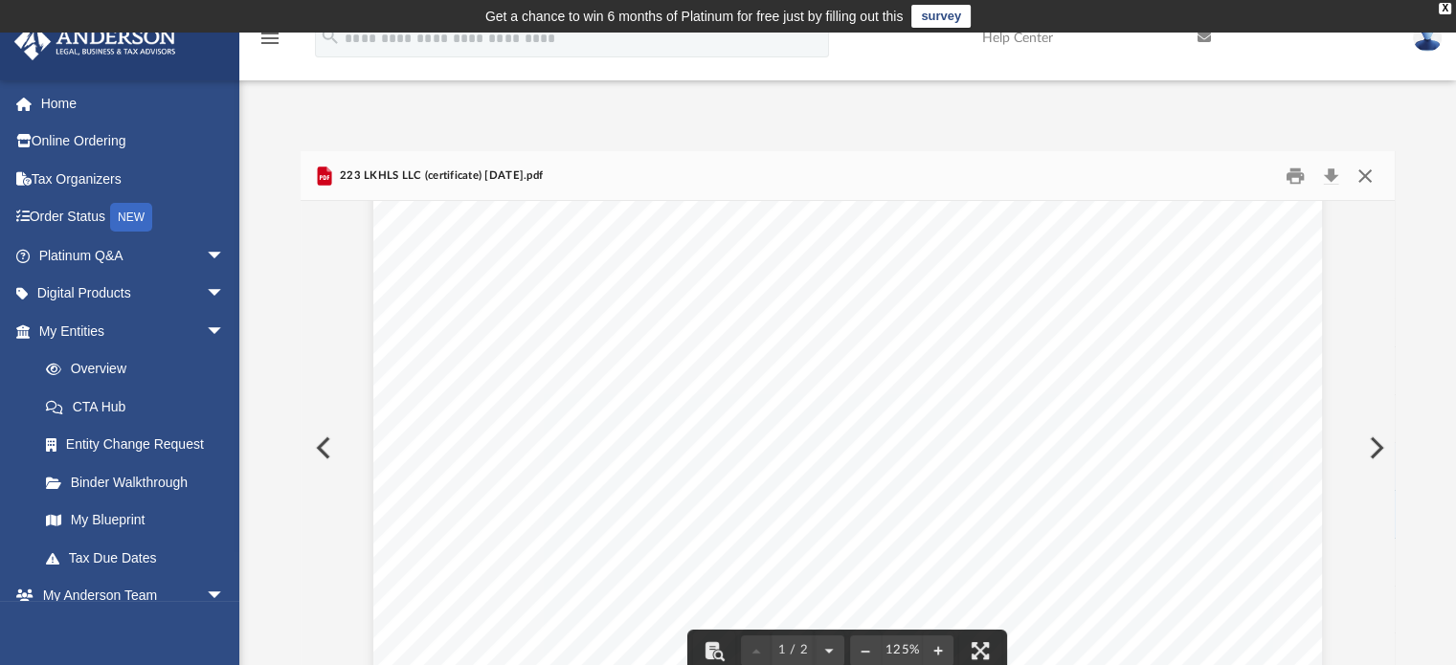
click at [1370, 177] on button "Close" at bounding box center [1365, 176] width 34 height 30
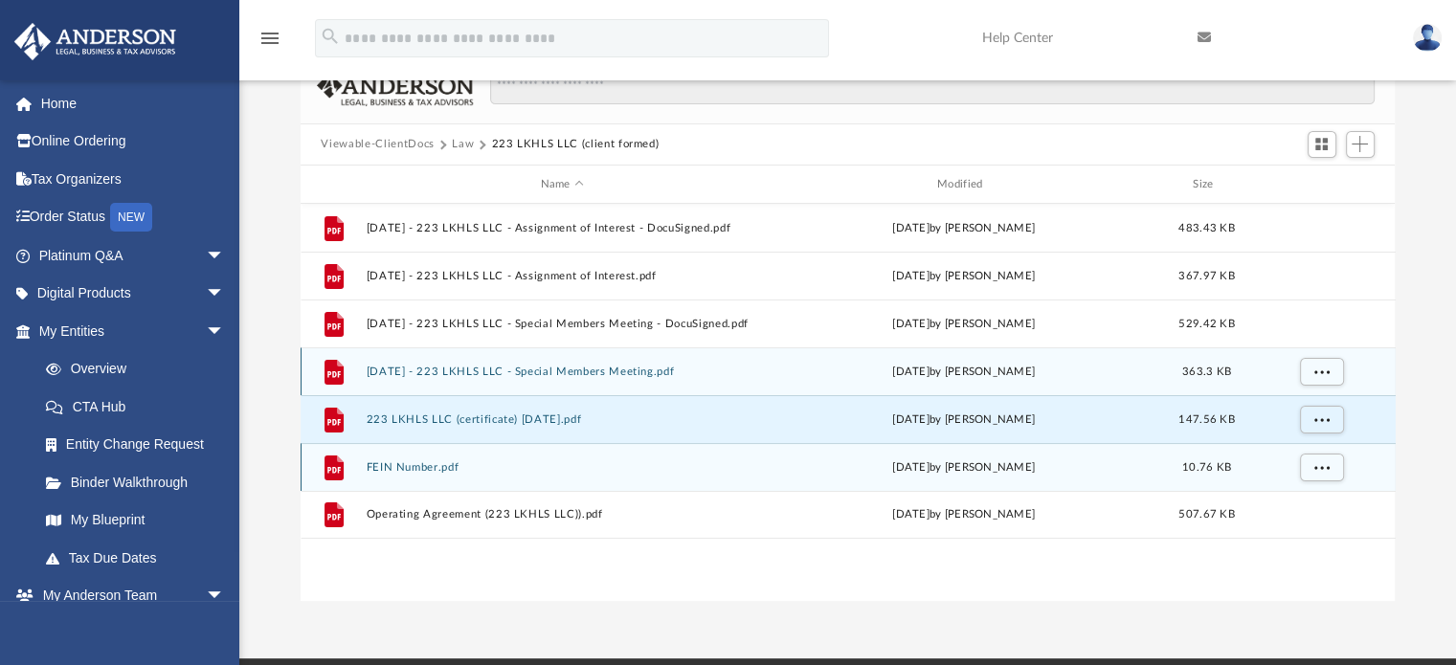
scroll to position [96, 0]
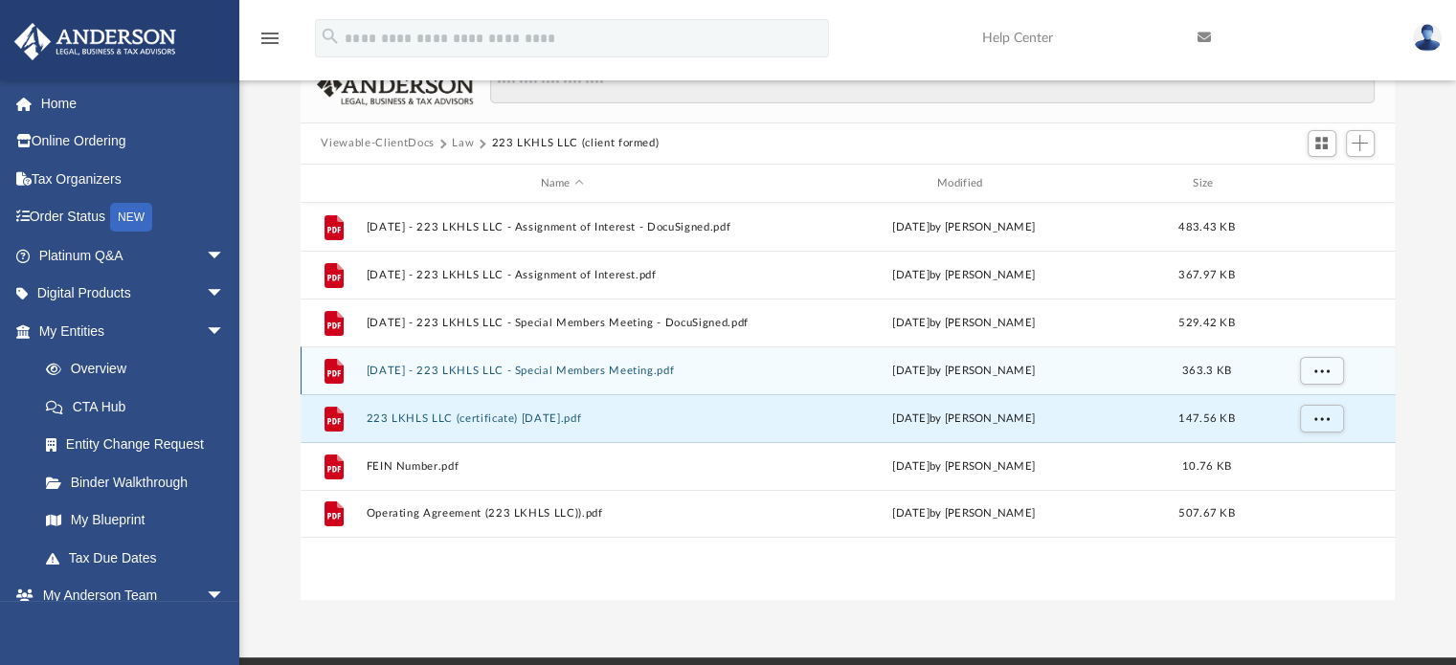
click at [468, 145] on button "Law" at bounding box center [463, 143] width 22 height 17
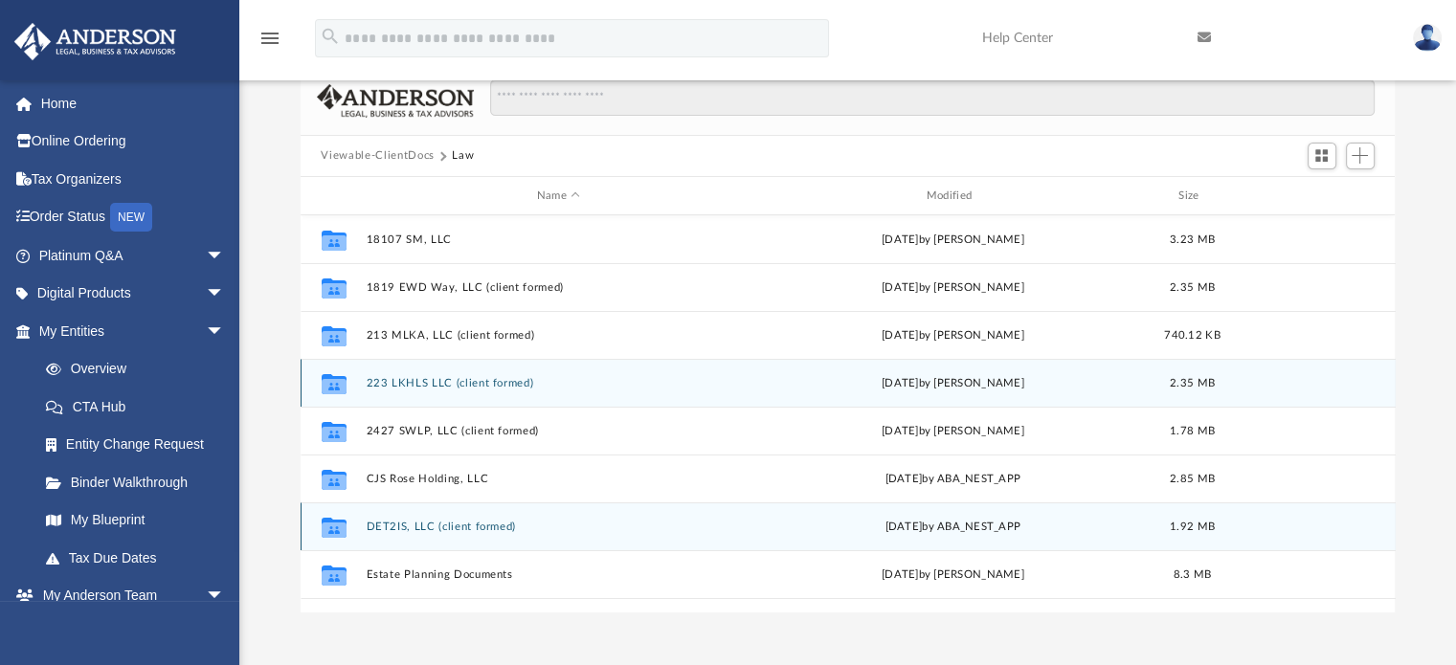
scroll to position [0, 0]
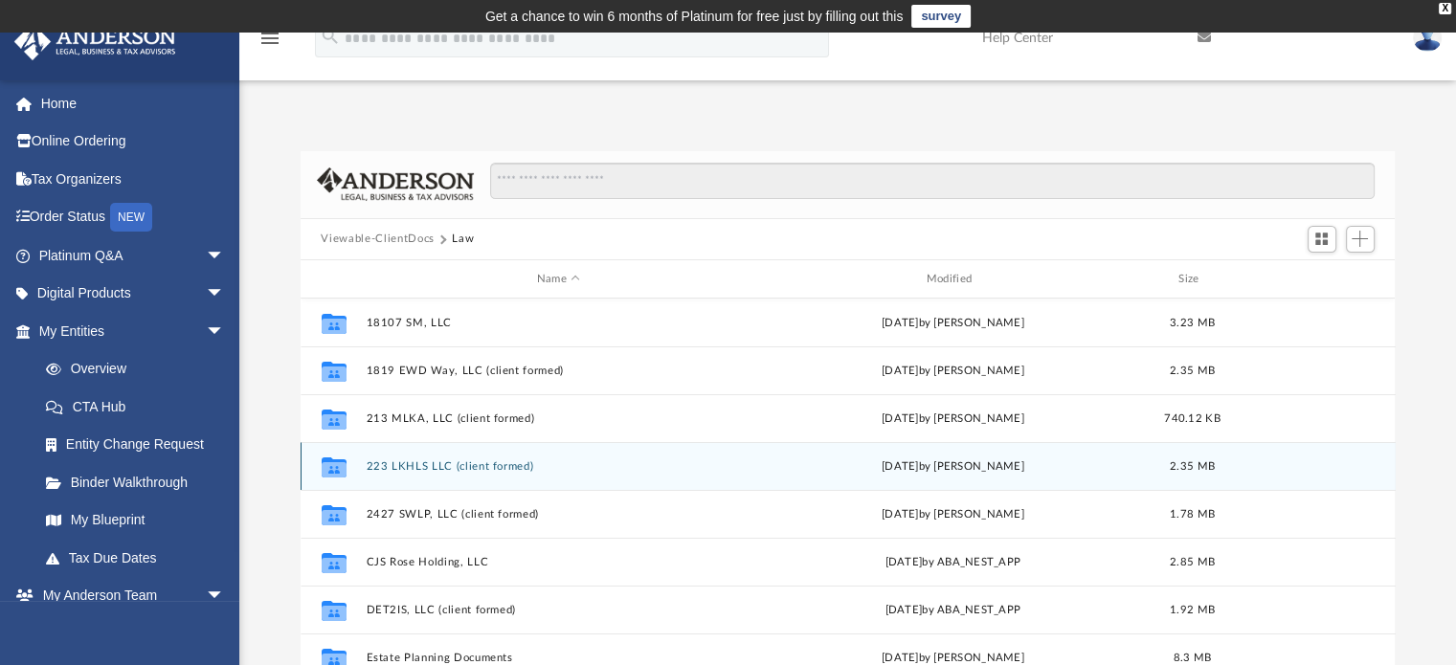
click at [389, 236] on button "Viewable-ClientDocs" at bounding box center [377, 239] width 113 height 17
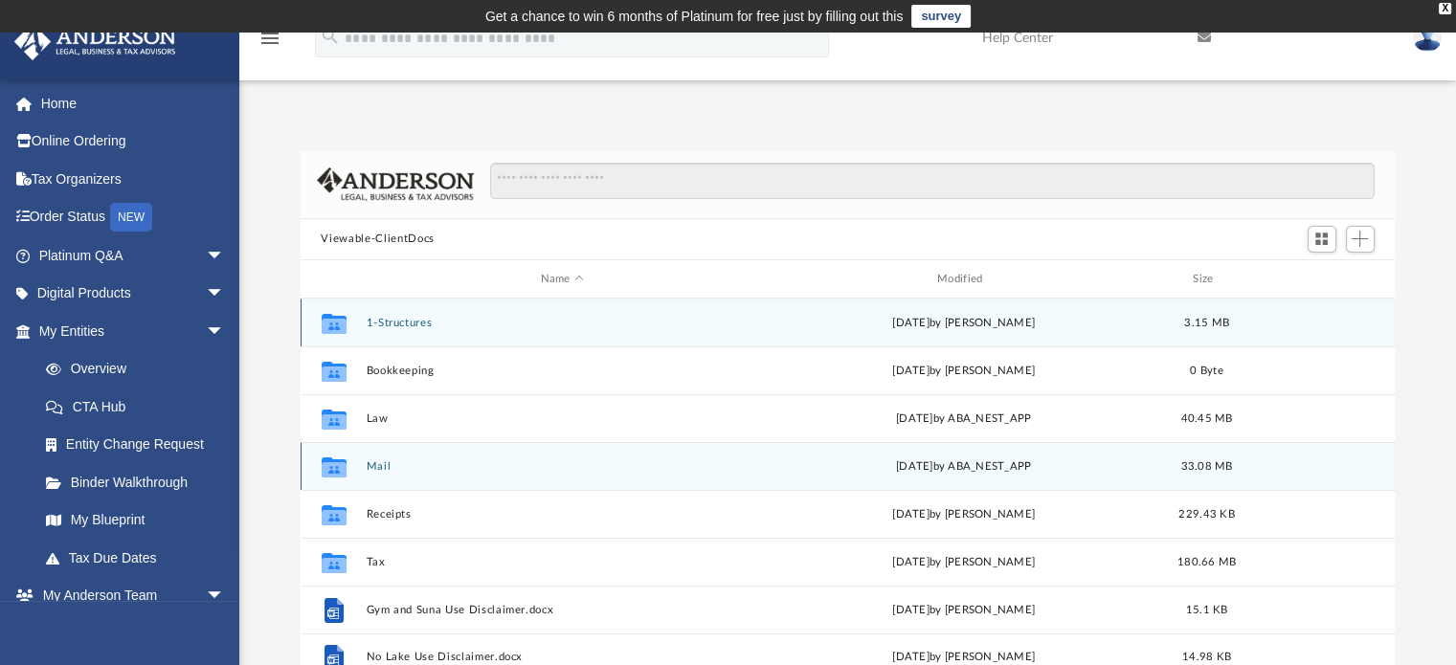
click at [395, 324] on button "1-Structures" at bounding box center [562, 323] width 392 height 12
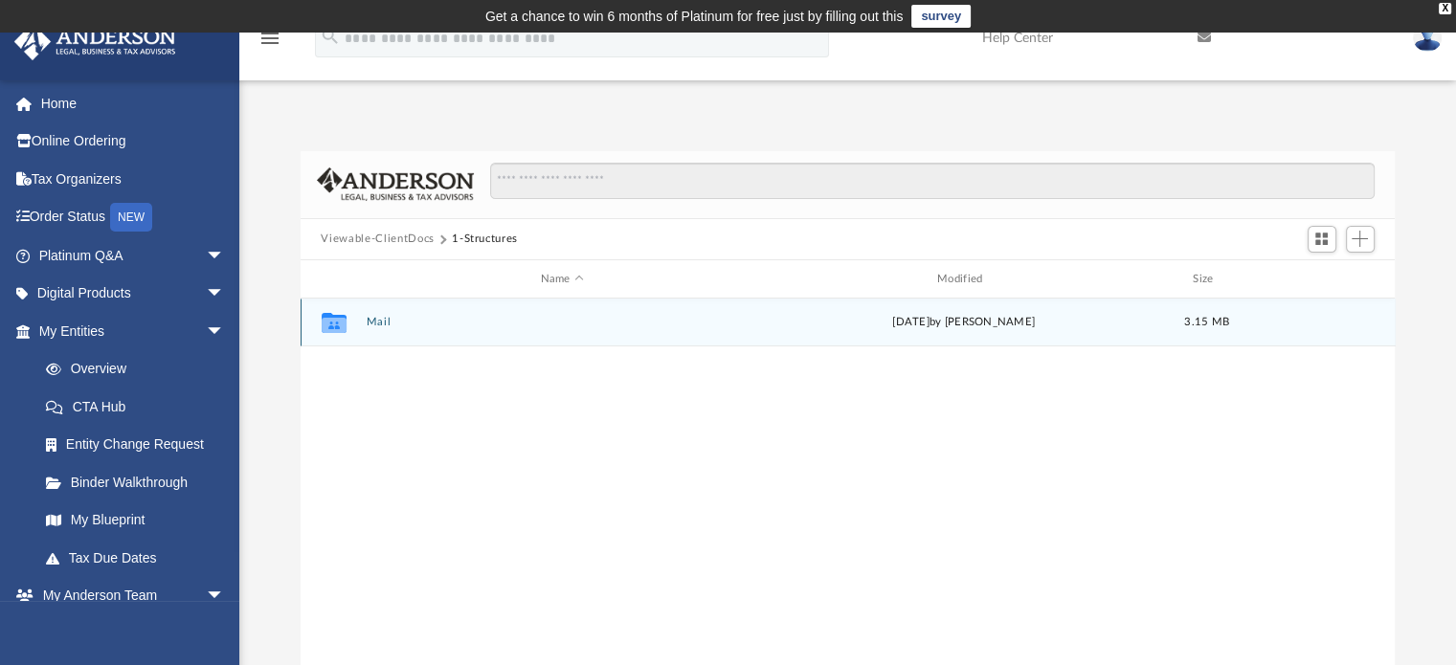
click at [380, 324] on button "Mail" at bounding box center [562, 323] width 392 height 12
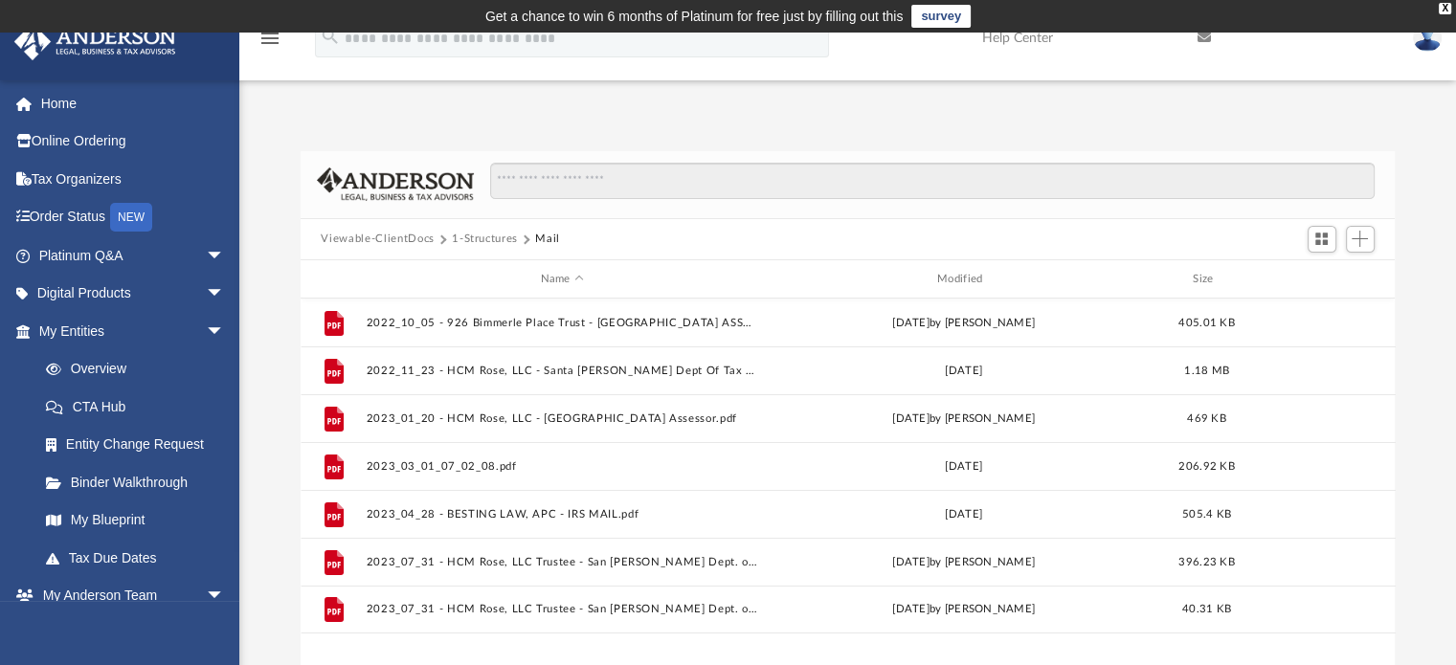
click at [392, 239] on button "Viewable-ClientDocs" at bounding box center [377, 239] width 113 height 17
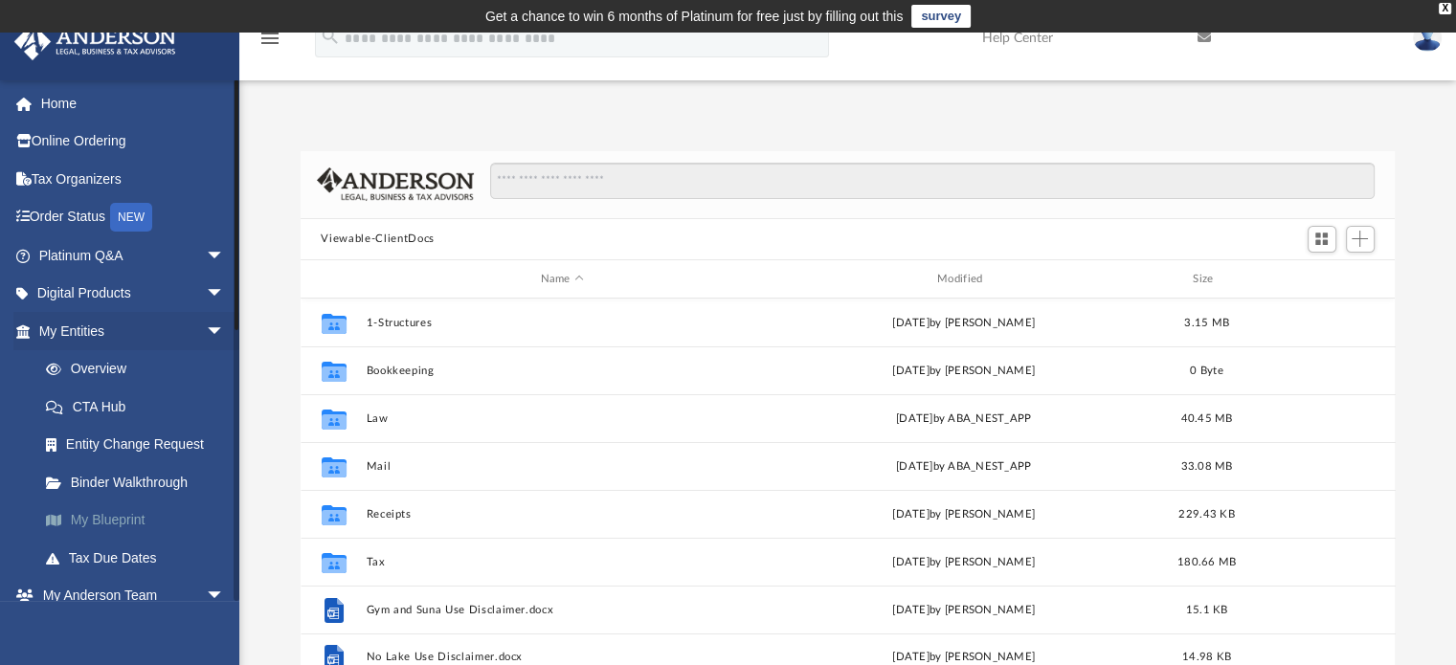
click at [113, 525] on link "My Blueprint" at bounding box center [140, 521] width 227 height 38
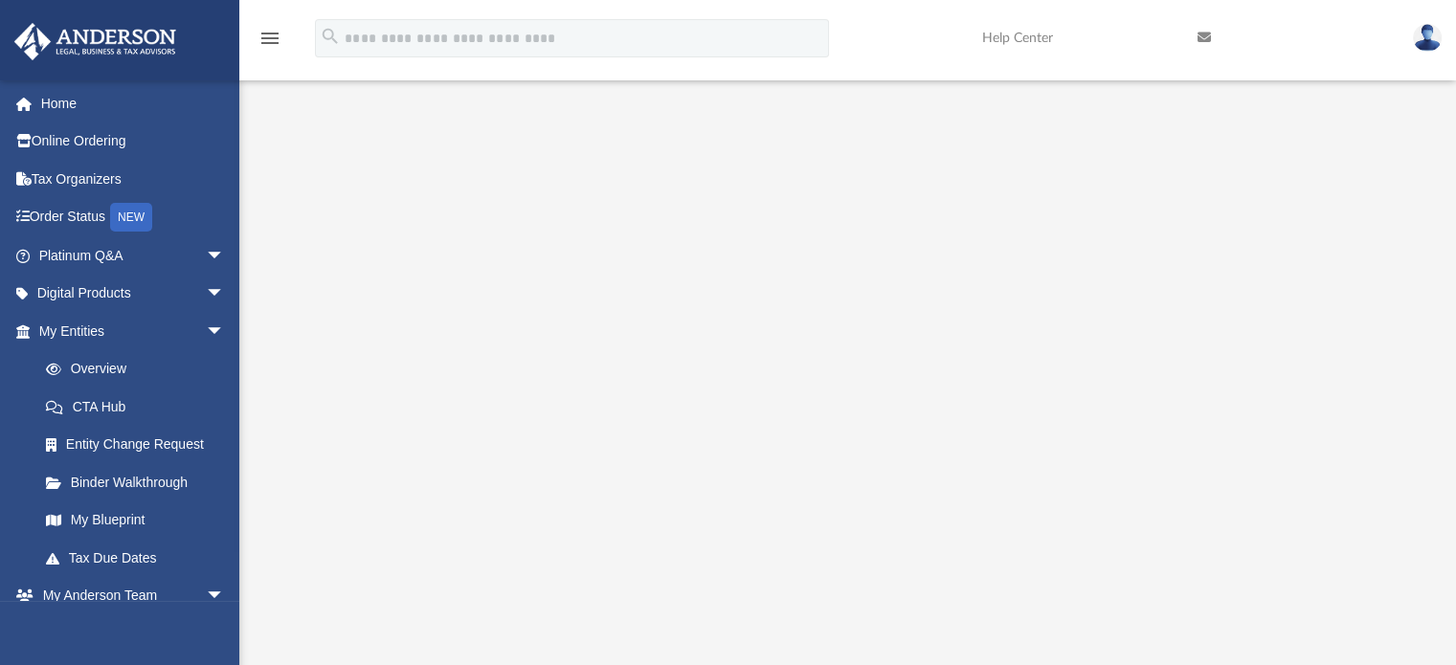
scroll to position [287, 0]
click at [90, 182] on link "Tax Organizers" at bounding box center [133, 179] width 240 height 38
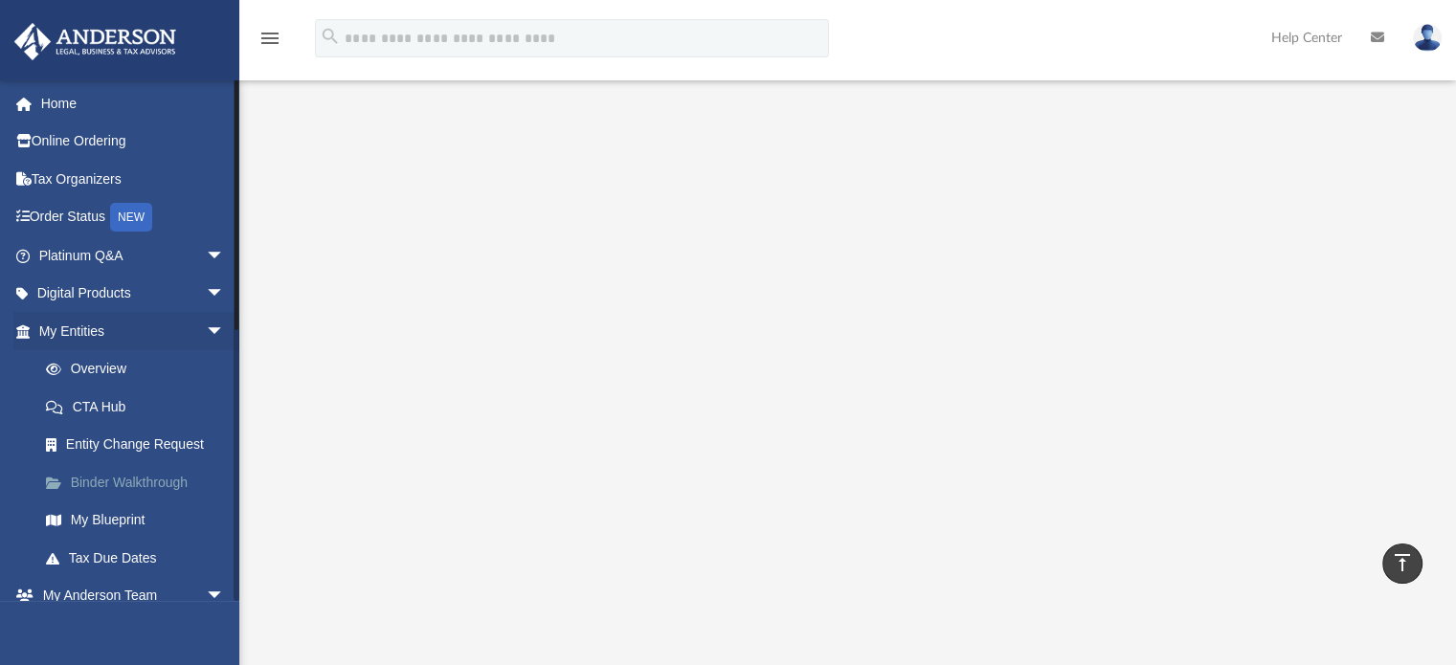
scroll to position [12, 0]
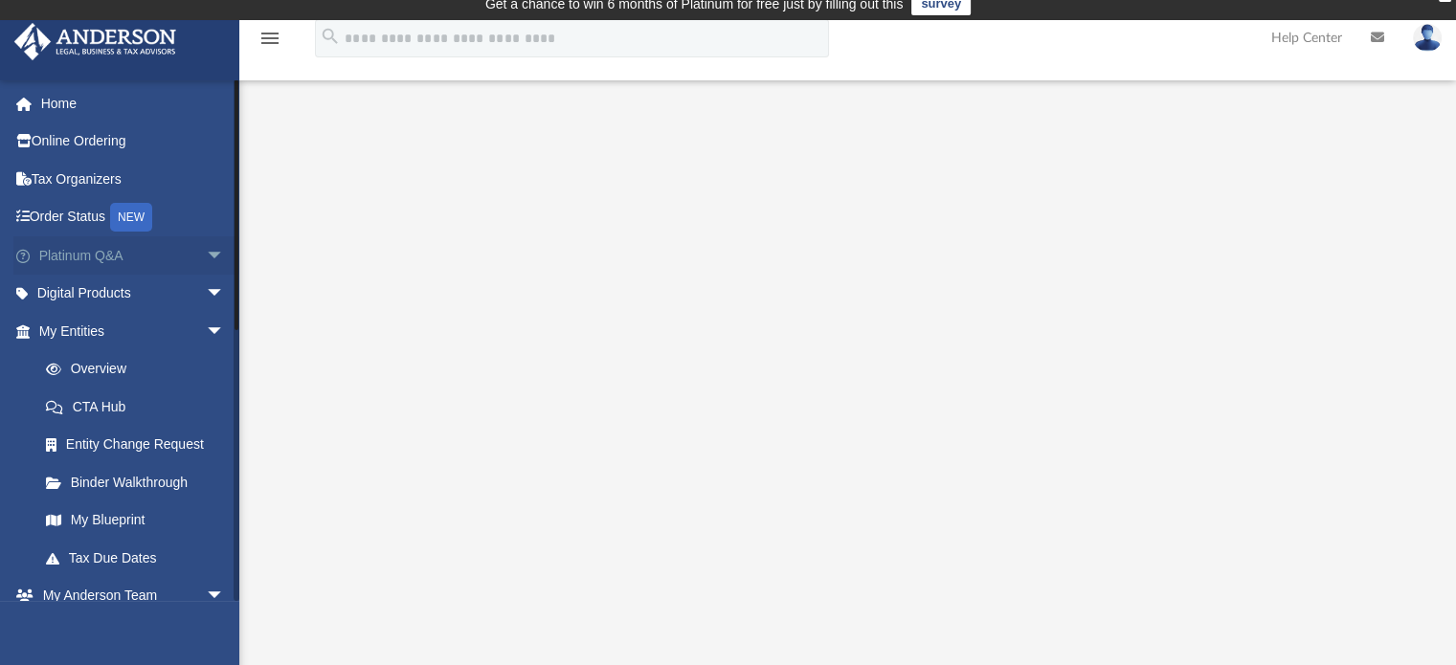
click at [206, 259] on span "arrow_drop_down" at bounding box center [225, 255] width 38 height 39
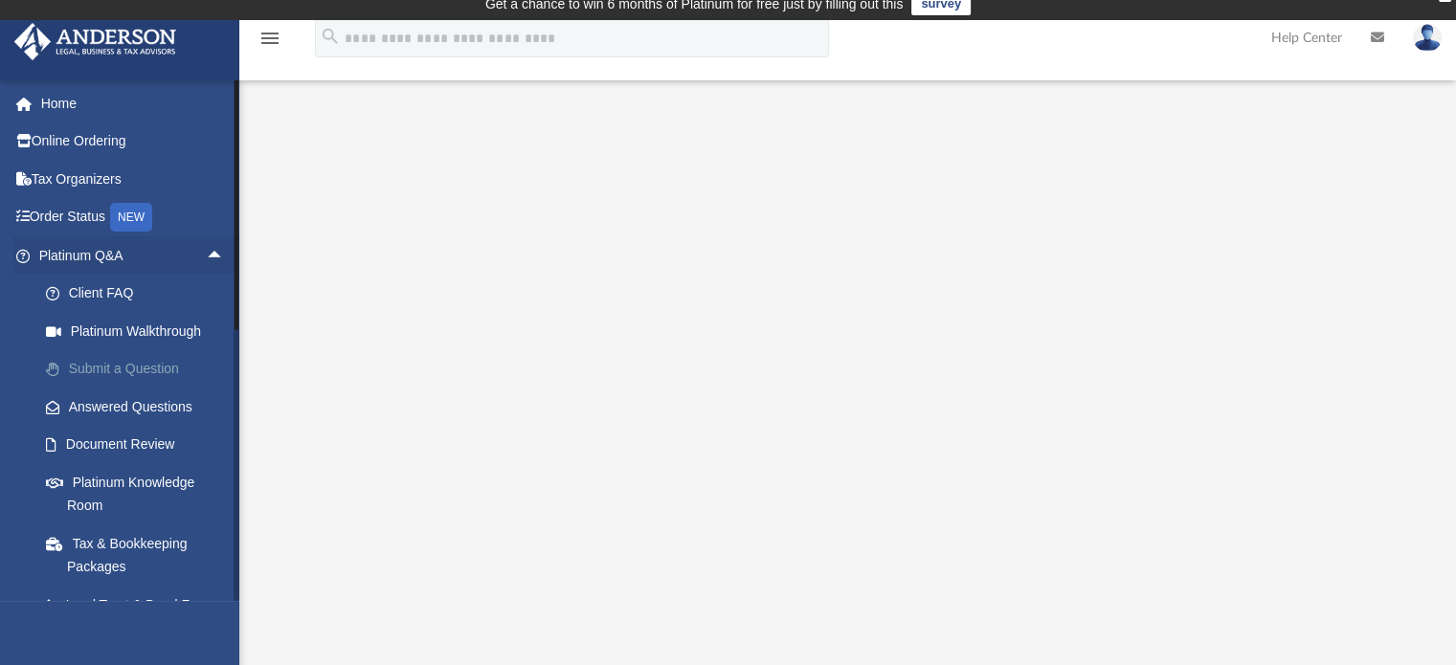
click at [100, 367] on link "Submit a Question" at bounding box center [140, 369] width 227 height 38
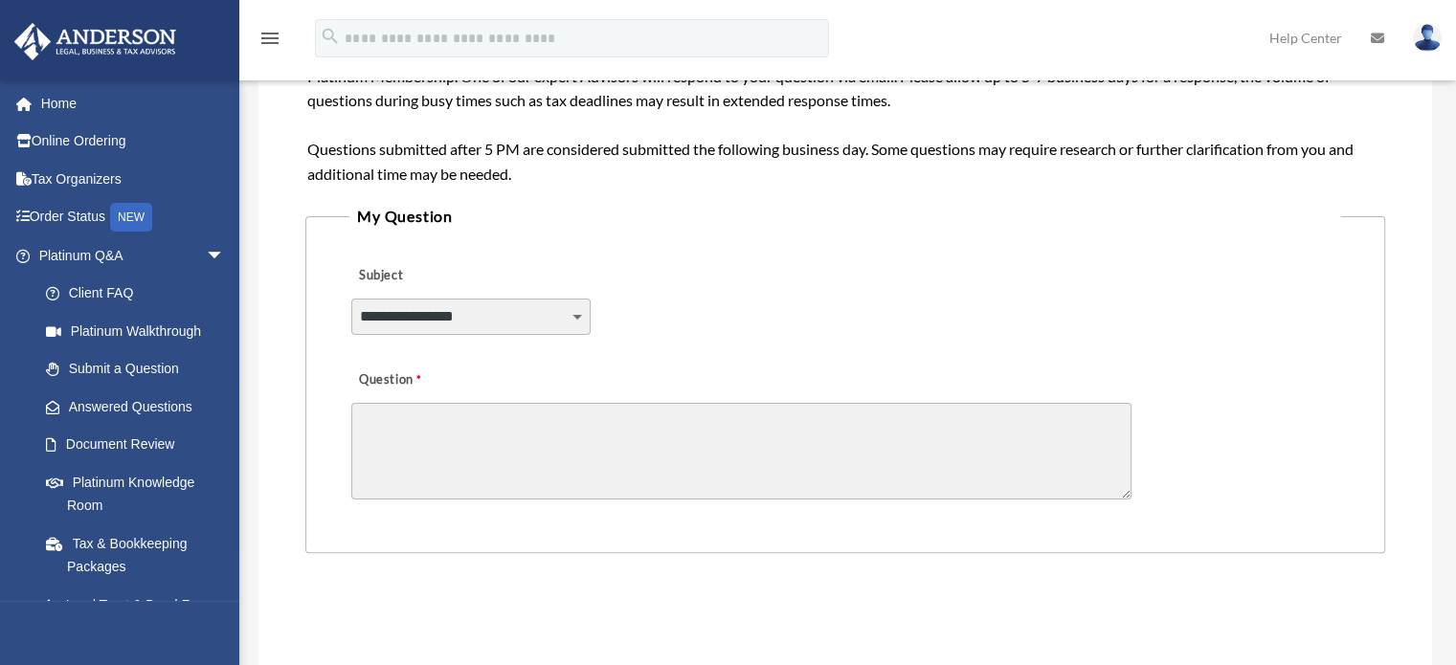
scroll to position [479, 0]
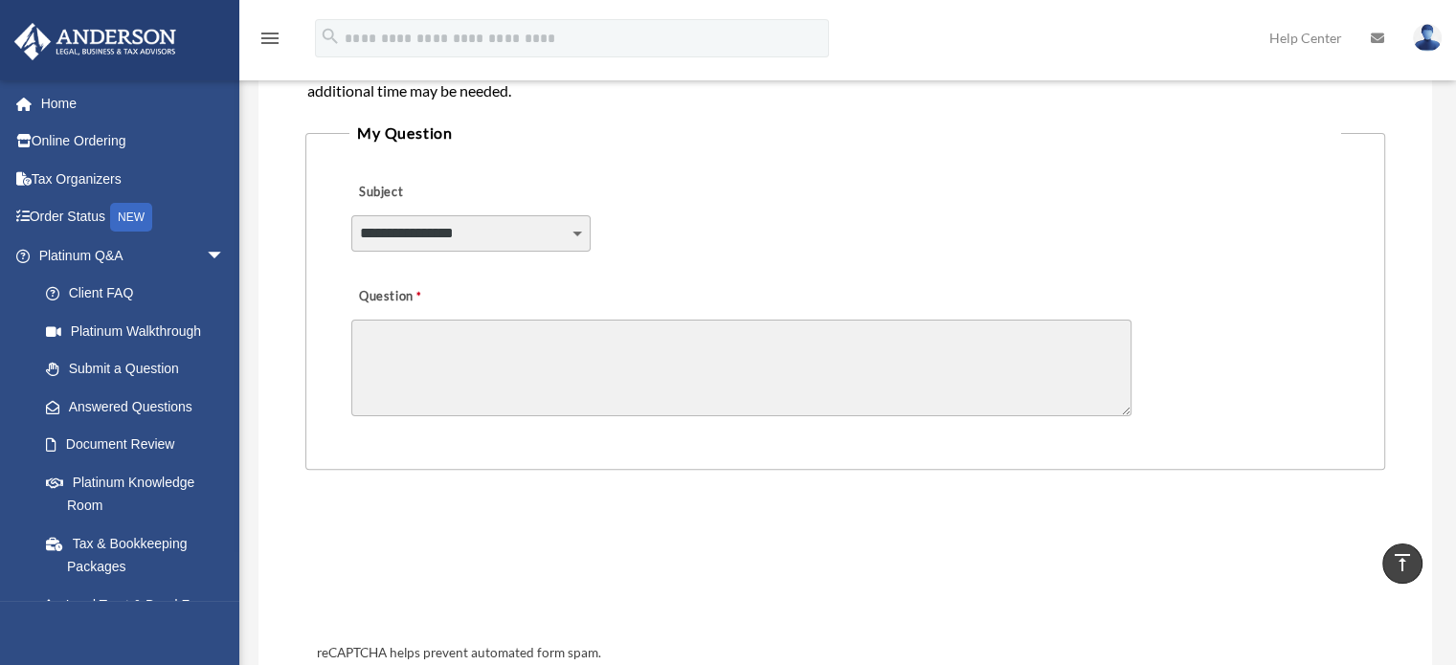
click at [571, 233] on select "**********" at bounding box center [470, 233] width 239 height 36
select select "******"
click at [351, 215] on select "**********" at bounding box center [470, 233] width 239 height 36
click at [417, 344] on textarea "Question" at bounding box center [741, 368] width 780 height 97
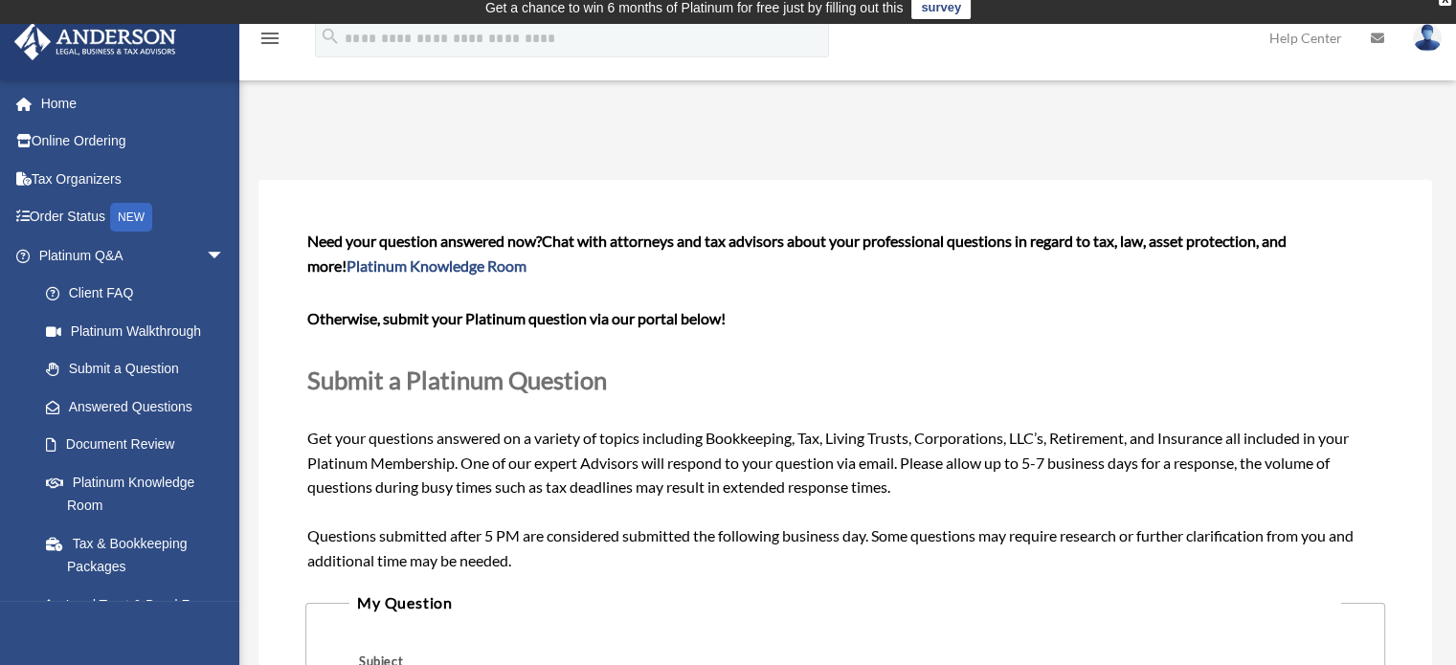
scroll to position [0, 0]
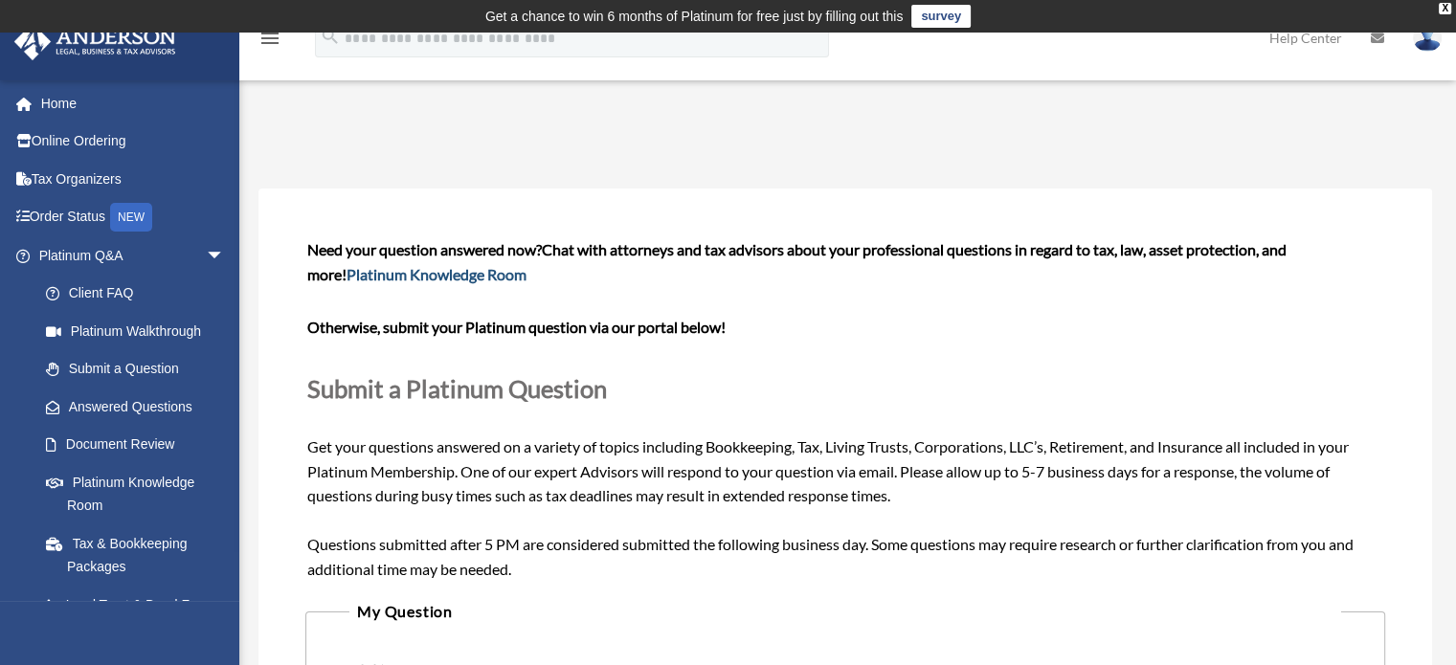
click at [430, 277] on link "Platinum Knowledge Room" at bounding box center [437, 274] width 180 height 18
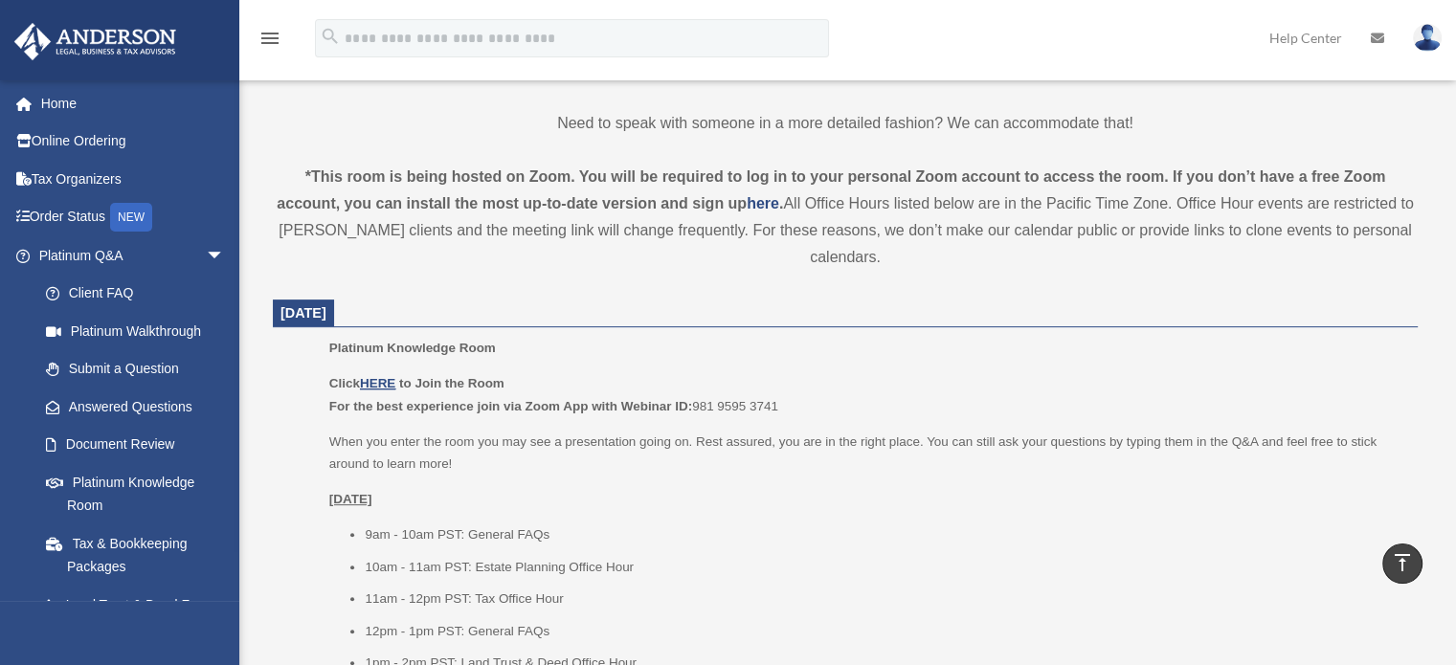
scroll to position [383, 0]
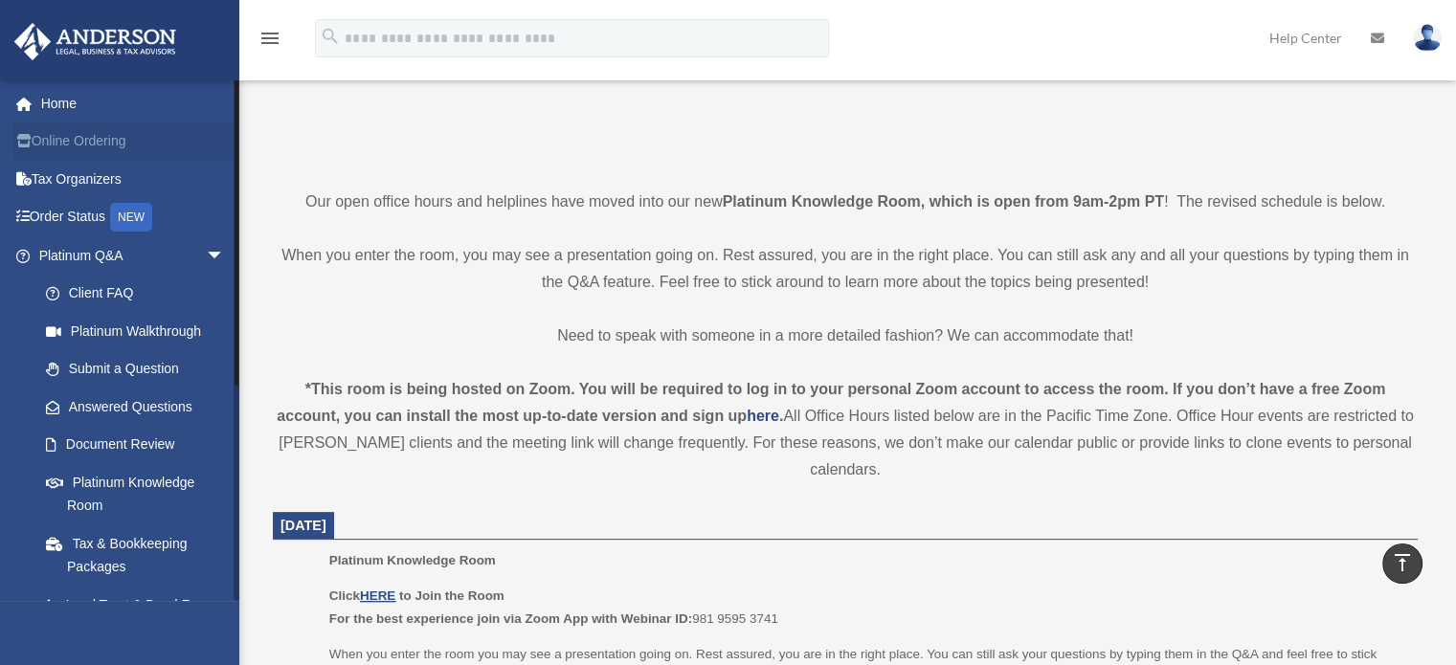
click at [69, 141] on link "Online Ordering" at bounding box center [133, 142] width 240 height 38
